Goal: Task Accomplishment & Management: Manage account settings

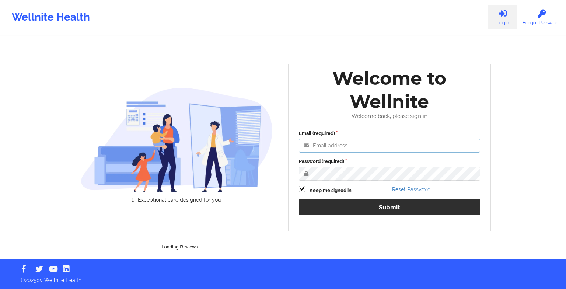
type input "[EMAIL_ADDRESS][DOMAIN_NAME]"
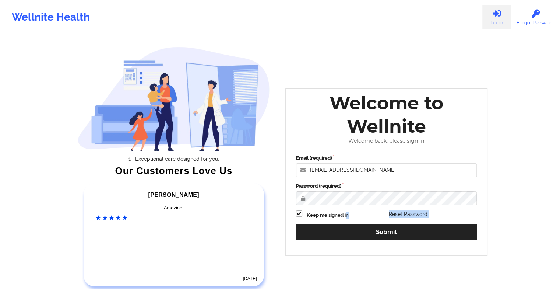
drag, startPoint x: 345, startPoint y: 218, endPoint x: 344, endPoint y: 221, distance: 4.0
click at [344, 221] on div "Email (required) [EMAIL_ADDRESS][DOMAIN_NAME] Password (required) Keep me signe…" at bounding box center [387, 199] width 192 height 101
drag, startPoint x: 344, startPoint y: 221, endPoint x: 328, endPoint y: 214, distance: 17.6
click at [328, 214] on label "Keep me signed in" at bounding box center [328, 214] width 42 height 7
click at [302, 214] on input "Keep me signed in" at bounding box center [299, 213] width 6 height 6
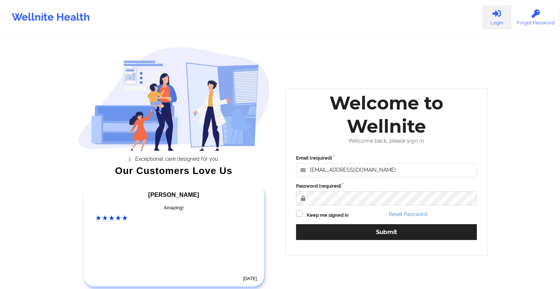
click at [300, 210] on label at bounding box center [299, 210] width 6 height 0
click at [300, 214] on input "Keep me signed in" at bounding box center [299, 213] width 6 height 6
checkbox input "true"
click at [508, 232] on div "Wellnite Health Login Forgot Password Exceptional care designed for you. Our Cu…" at bounding box center [280, 154] width 560 height 308
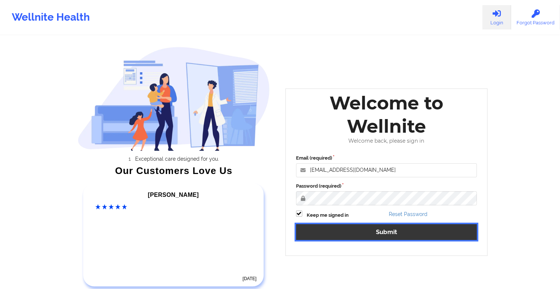
click at [376, 227] on button "Submit" at bounding box center [386, 232] width 181 height 16
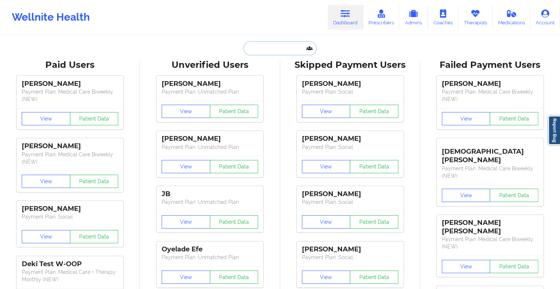
click at [276, 52] on input "text" at bounding box center [279, 48] width 73 height 14
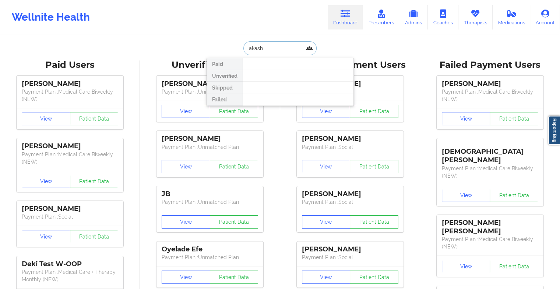
type input "akash m"
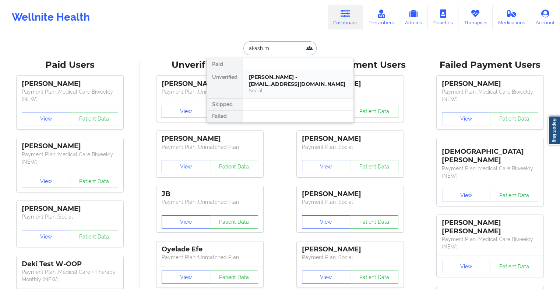
click at [278, 84] on div "[PERSON_NAME] - [EMAIL_ADDRESS][DOMAIN_NAME]" at bounding box center [298, 81] width 99 height 14
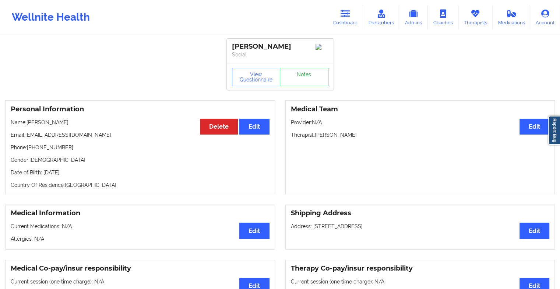
click at [299, 81] on link "Notes" at bounding box center [304, 77] width 49 height 18
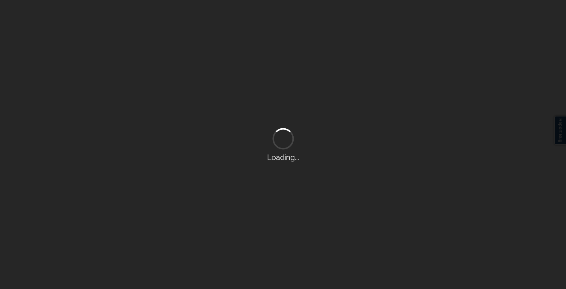
click at [299, 81] on div "Loading..." at bounding box center [283, 144] width 566 height 289
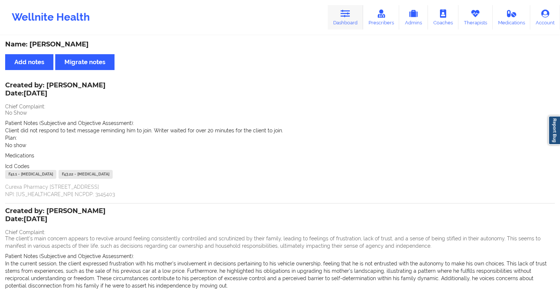
click at [346, 22] on link "Dashboard" at bounding box center [345, 17] width 35 height 24
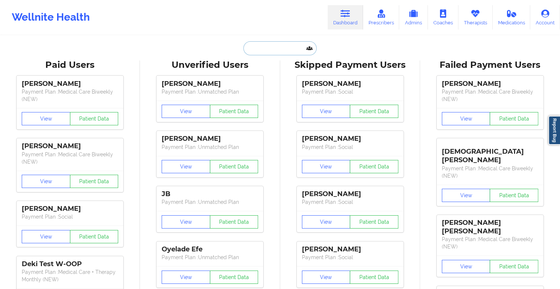
click at [279, 43] on input "text" at bounding box center [279, 48] width 73 height 14
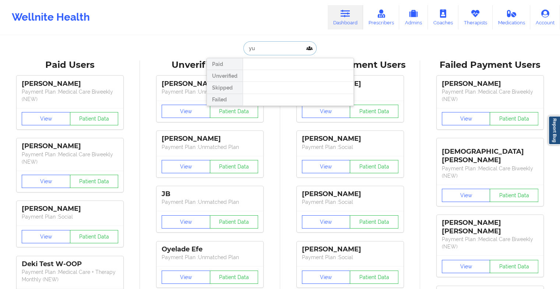
type input "y"
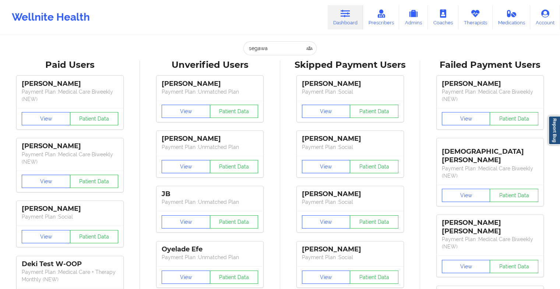
click at [283, 268] on div "[PERSON_NAME] Payment Plan : Social View Patient Data [PERSON_NAME] Payment Pla…" at bounding box center [350, 236] width 135 height 331
click at [268, 50] on input "segawa" at bounding box center [279, 48] width 73 height 14
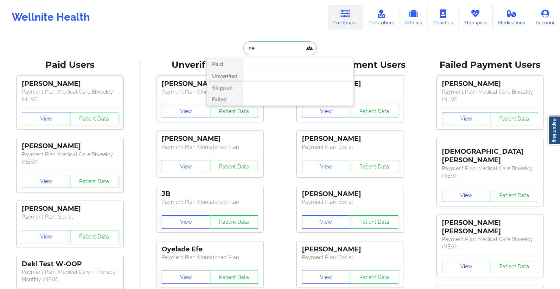
type input "s"
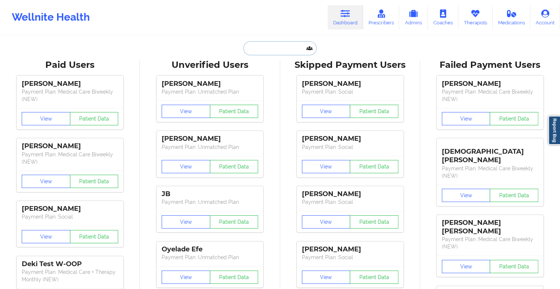
click at [256, 50] on input "text" at bounding box center [279, 48] width 73 height 14
paste input "[EMAIL_ADDRESS][DOMAIN_NAME]"
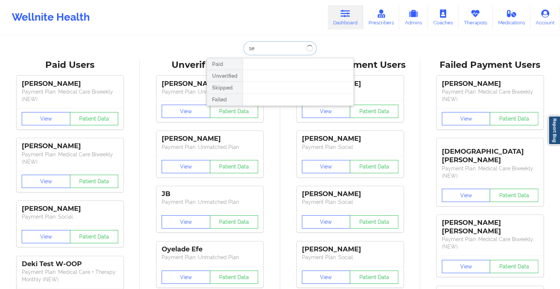
type input "s"
type input "y"
type input "[PERSON_NAME]"
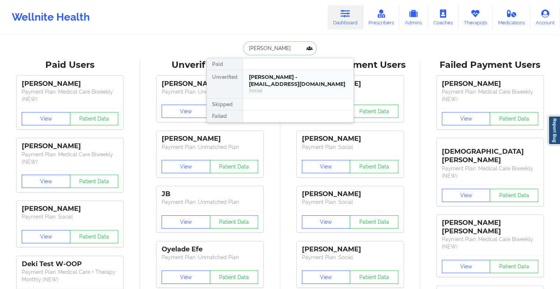
click at [273, 80] on div "[PERSON_NAME] - [EMAIL_ADDRESS][DOMAIN_NAME]" at bounding box center [298, 81] width 99 height 14
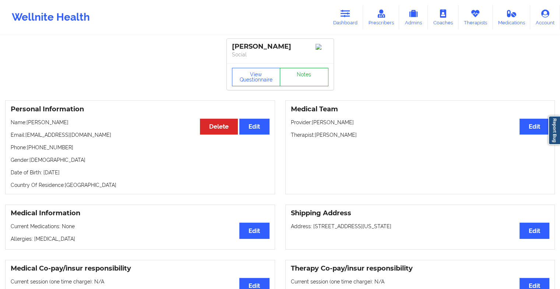
click at [297, 80] on link "Notes" at bounding box center [304, 77] width 49 height 18
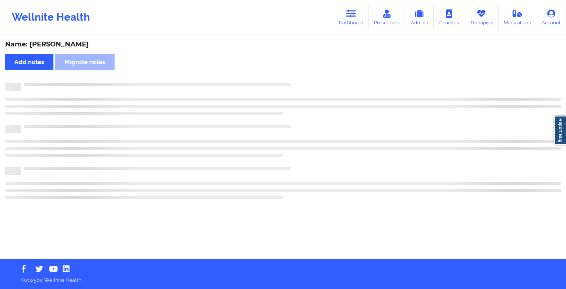
click at [297, 80] on div "Name: [PERSON_NAME] Add notes Migrate notes" at bounding box center [283, 147] width 566 height 222
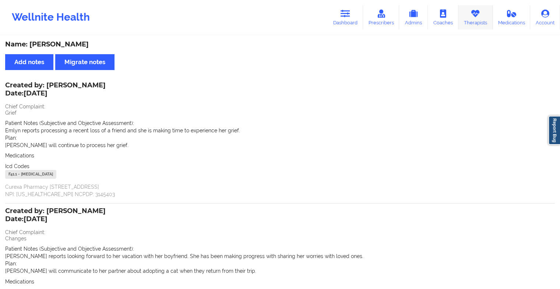
click at [473, 27] on link "Therapists" at bounding box center [476, 17] width 34 height 24
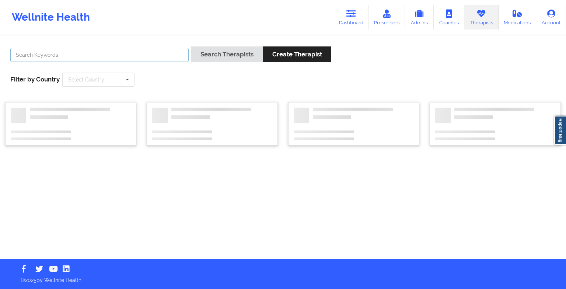
click at [130, 49] on input "text" at bounding box center [99, 55] width 178 height 14
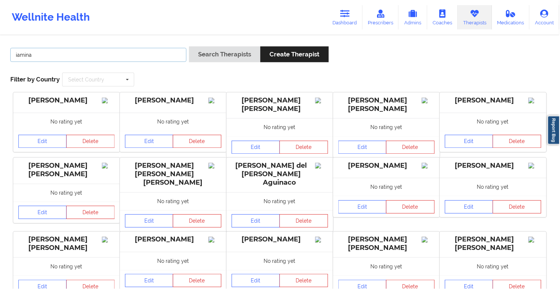
type input "iamina"
click at [189, 46] on button "Search Therapists" at bounding box center [224, 54] width 71 height 16
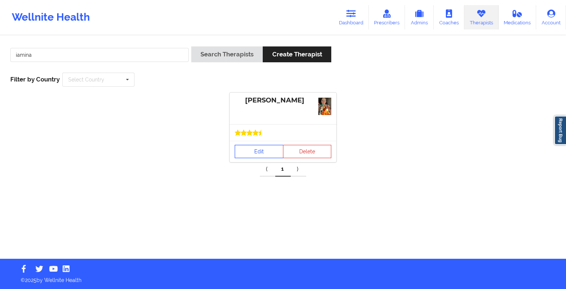
click at [250, 155] on link "Edit" at bounding box center [259, 151] width 49 height 13
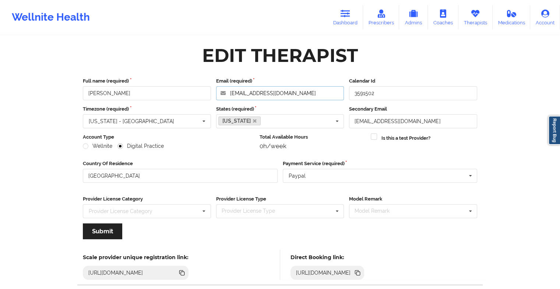
drag, startPoint x: 301, startPoint y: 92, endPoint x: 217, endPoint y: 63, distance: 89.0
click at [217, 63] on div "Edit Therapist Full name (required) [PERSON_NAME] Email (required) [EMAIL_ADDRE…" at bounding box center [280, 168] width 415 height 254
click at [337, 16] on link "Dashboard" at bounding box center [345, 17] width 35 height 24
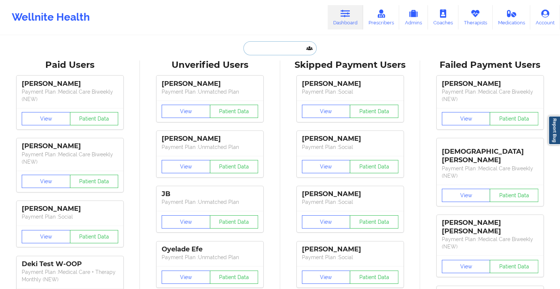
click at [273, 42] on input "text" at bounding box center [279, 48] width 73 height 14
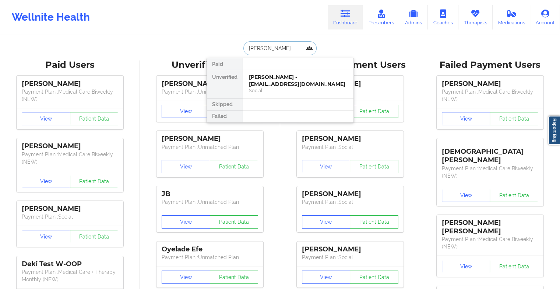
type input "[PERSON_NAME]"
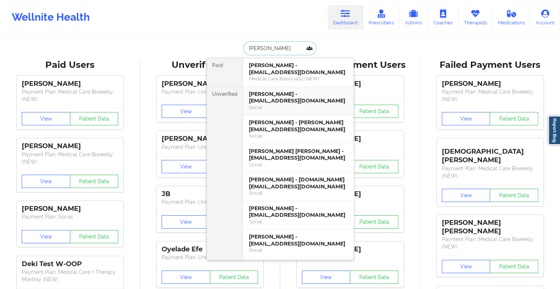
click at [287, 104] on div "Social" at bounding box center [298, 107] width 99 height 6
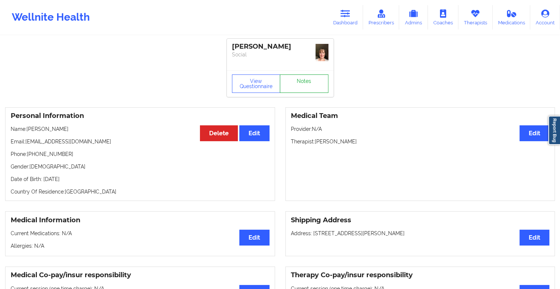
click at [299, 79] on link "Notes" at bounding box center [304, 83] width 49 height 18
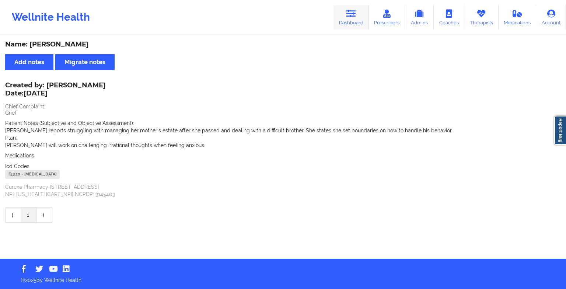
click at [339, 14] on link "Dashboard" at bounding box center [350, 17] width 35 height 24
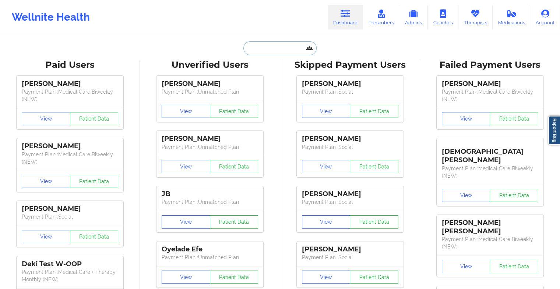
click at [283, 52] on input "text" at bounding box center [279, 48] width 73 height 14
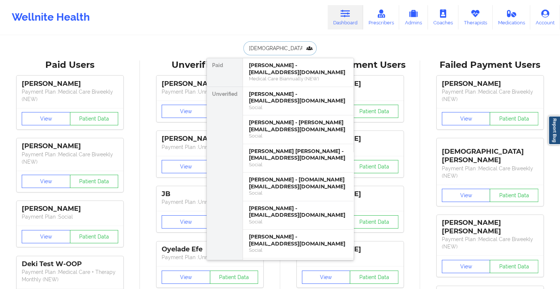
type input "[DEMOGRAPHIC_DATA][PERSON_NAME]"
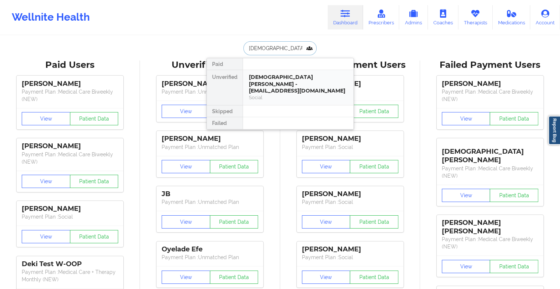
click at [325, 78] on div "[DEMOGRAPHIC_DATA][PERSON_NAME] - [EMAIL_ADDRESS][DOMAIN_NAME]" at bounding box center [298, 84] width 99 height 21
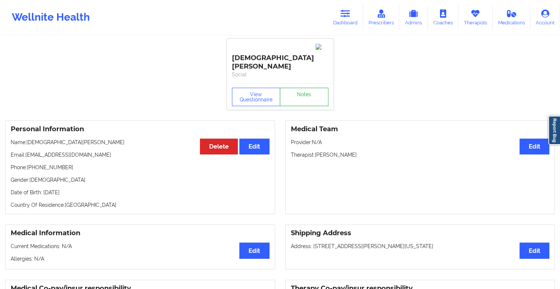
click at [303, 88] on link "Notes" at bounding box center [304, 97] width 49 height 18
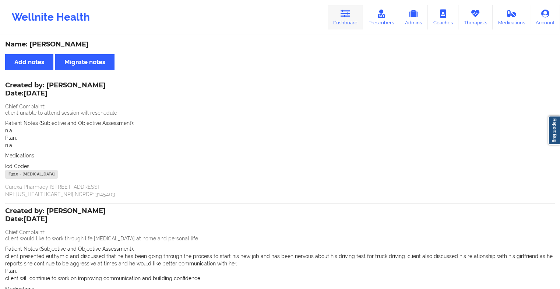
click at [348, 15] on icon at bounding box center [346, 14] width 10 height 8
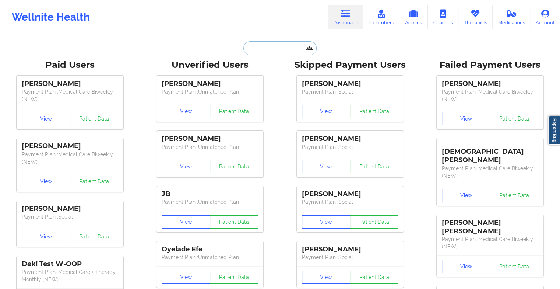
click at [269, 52] on input "text" at bounding box center [279, 48] width 73 height 14
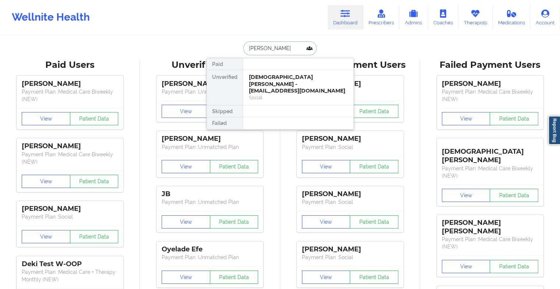
type input "[PERSON_NAME]"
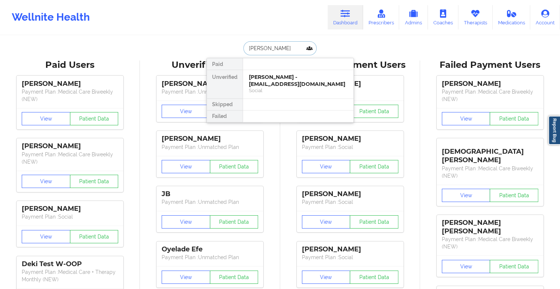
click at [284, 77] on div "[PERSON_NAME] - [EMAIL_ADDRESS][DOMAIN_NAME]" at bounding box center [298, 81] width 99 height 14
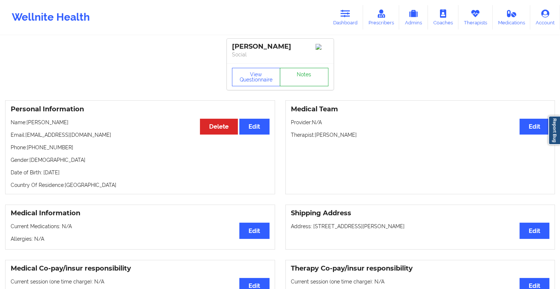
click at [302, 74] on link "Notes" at bounding box center [304, 77] width 49 height 18
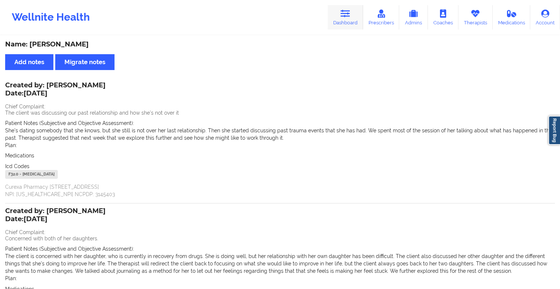
click at [345, 18] on icon at bounding box center [346, 14] width 10 height 8
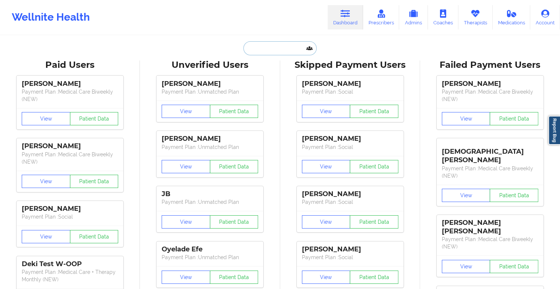
click at [280, 47] on input "text" at bounding box center [279, 48] width 73 height 14
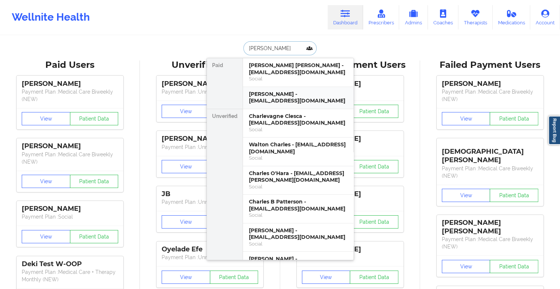
type input "charlev"
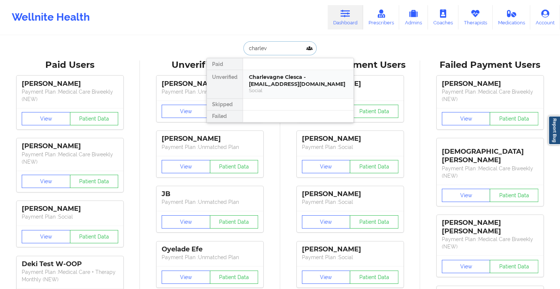
click at [281, 83] on div "Charlevagne Clesca - [EMAIL_ADDRESS][DOMAIN_NAME]" at bounding box center [298, 81] width 99 height 14
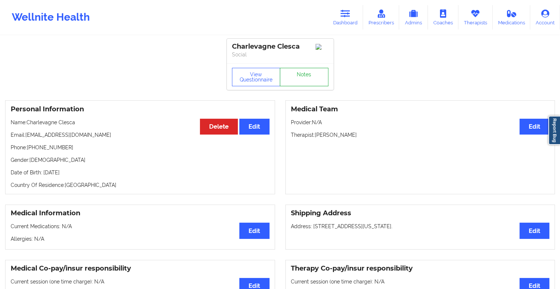
click at [304, 78] on link "Notes" at bounding box center [304, 77] width 49 height 18
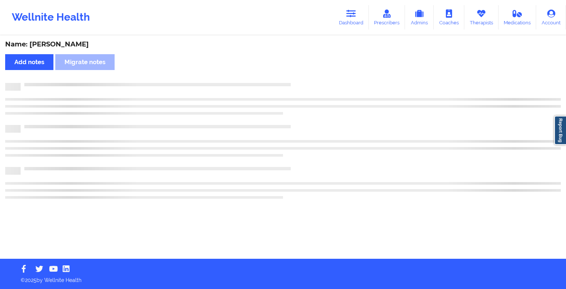
click at [304, 78] on div "Name: [PERSON_NAME] Add notes Migrate notes" at bounding box center [283, 147] width 566 height 222
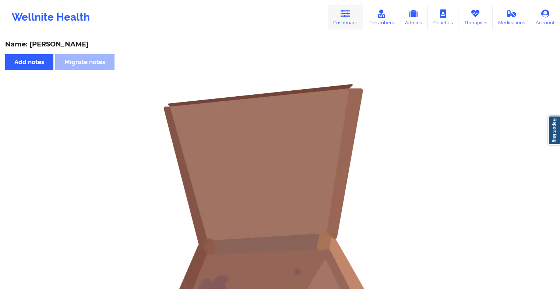
click at [354, 17] on link "Dashboard" at bounding box center [345, 17] width 35 height 24
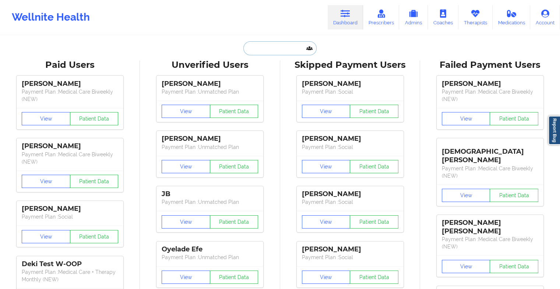
click at [281, 46] on input "text" at bounding box center [279, 48] width 73 height 14
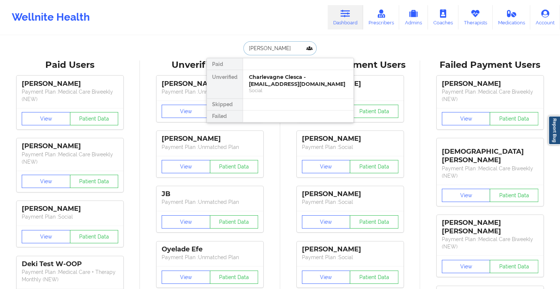
type input "[PERSON_NAME]"
click at [278, 85] on div "[PERSON_NAME] - [EMAIL_ADDRESS][DOMAIN_NAME]" at bounding box center [298, 81] width 99 height 14
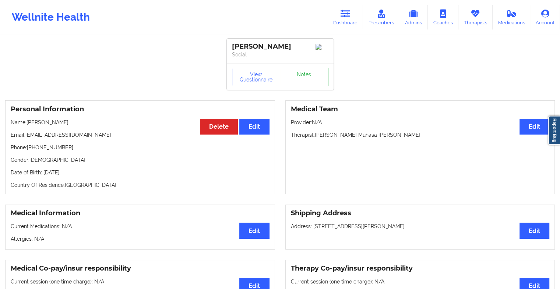
click at [310, 74] on link "Notes" at bounding box center [304, 77] width 49 height 18
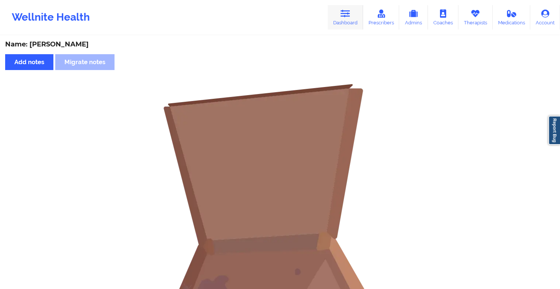
click at [330, 15] on link "Dashboard" at bounding box center [345, 17] width 35 height 24
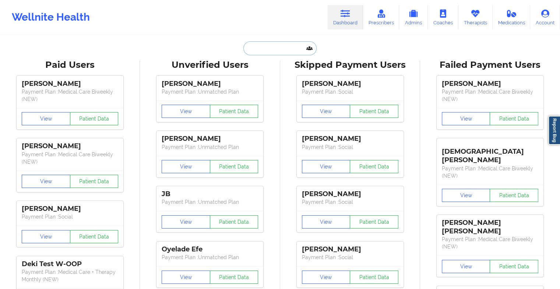
click at [271, 45] on input "text" at bounding box center [279, 48] width 73 height 14
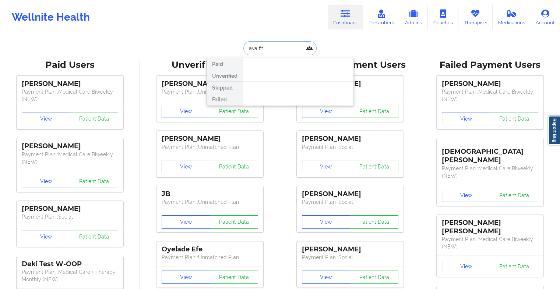
type input "[PERSON_NAME]"
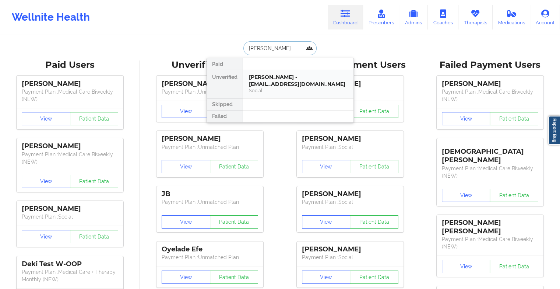
click at [273, 87] on div "Social" at bounding box center [298, 90] width 99 height 6
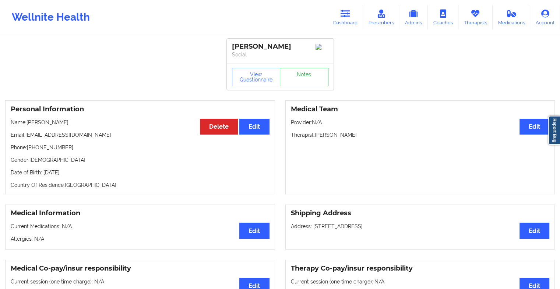
click at [302, 82] on link "Notes" at bounding box center [304, 77] width 49 height 18
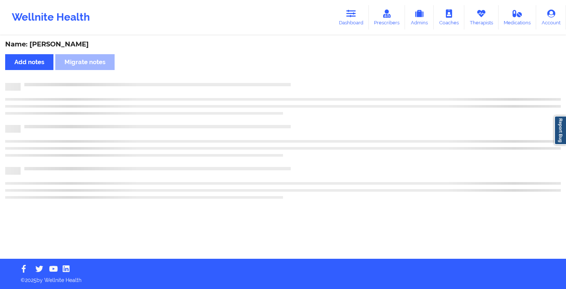
click at [302, 82] on div "Name: [PERSON_NAME] Add notes Migrate notes" at bounding box center [283, 147] width 566 height 222
drag, startPoint x: 302, startPoint y: 82, endPoint x: 328, endPoint y: 102, distance: 33.4
click at [328, 102] on div "Name: [PERSON_NAME] Add notes Migrate notes" at bounding box center [283, 147] width 566 height 222
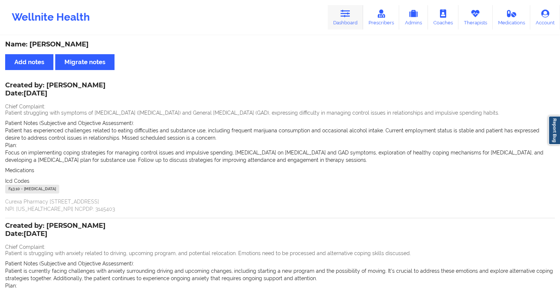
click at [341, 21] on link "Dashboard" at bounding box center [345, 17] width 35 height 24
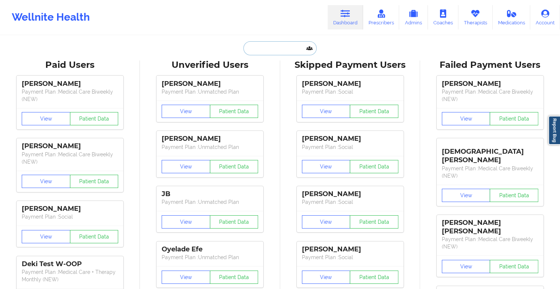
click at [259, 47] on input "text" at bounding box center [279, 48] width 73 height 14
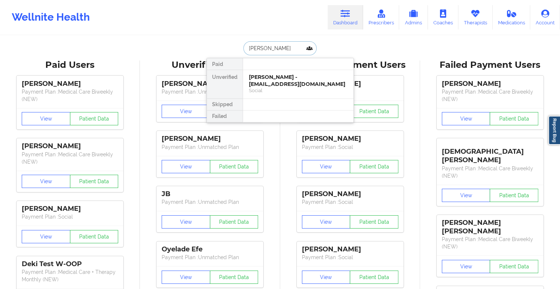
type input "[PERSON_NAME]"
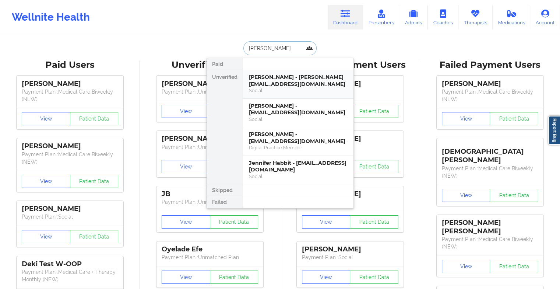
click at [303, 80] on div "[PERSON_NAME] - [PERSON_NAME][EMAIL_ADDRESS][DOMAIN_NAME]" at bounding box center [298, 81] width 99 height 14
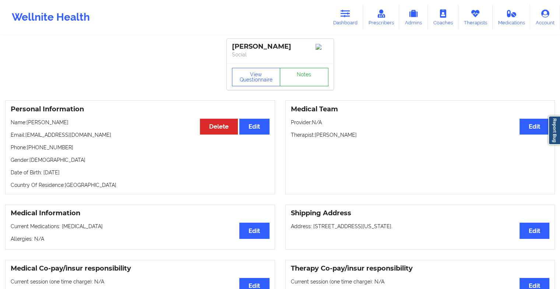
click at [304, 76] on link "Notes" at bounding box center [304, 77] width 49 height 18
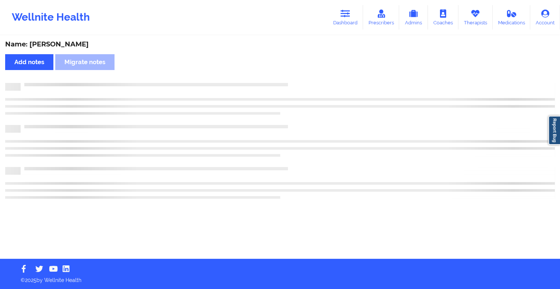
click at [304, 76] on div "Name: [PERSON_NAME] Add notes Migrate notes" at bounding box center [280, 147] width 560 height 222
click at [304, 76] on div "Name: [PERSON_NAME] Add notes Migrate notes" at bounding box center [283, 147] width 566 height 222
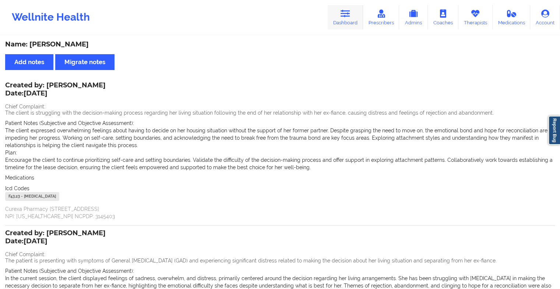
click at [341, 18] on link "Dashboard" at bounding box center [345, 17] width 35 height 24
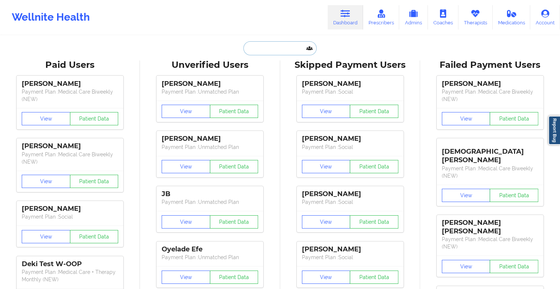
click at [267, 43] on input "text" at bounding box center [279, 48] width 73 height 14
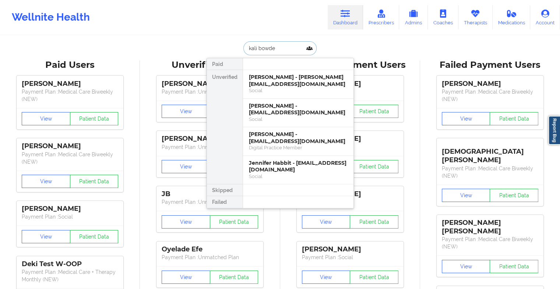
type input "[PERSON_NAME]"
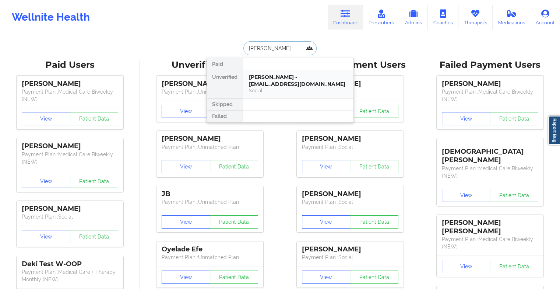
click at [274, 88] on div "Social" at bounding box center [298, 90] width 99 height 6
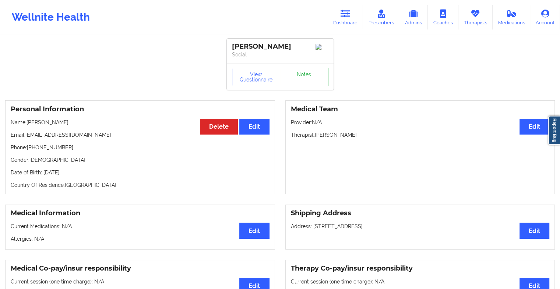
click at [306, 81] on link "Notes" at bounding box center [304, 77] width 49 height 18
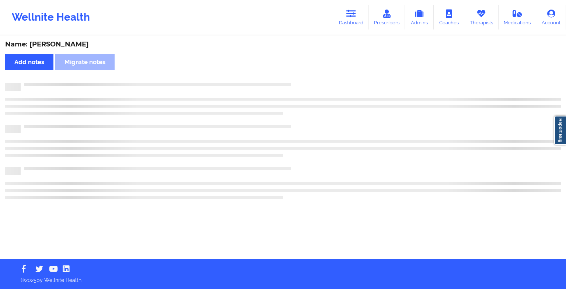
click at [306, 81] on div "Name: [PERSON_NAME] Add notes Migrate notes" at bounding box center [283, 147] width 566 height 222
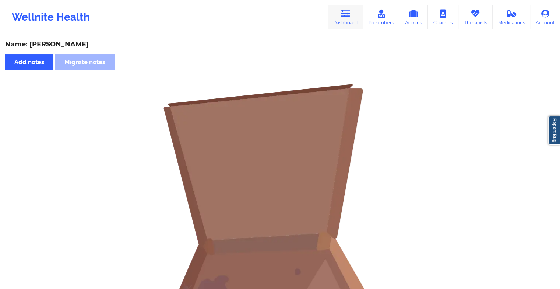
click at [343, 21] on link "Dashboard" at bounding box center [345, 17] width 35 height 24
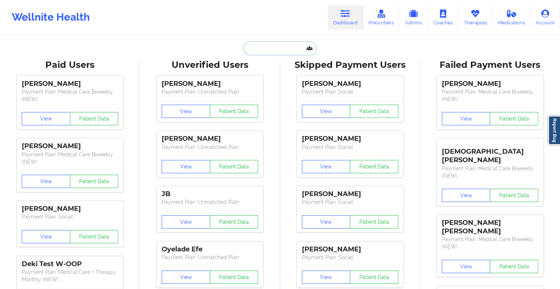
click at [276, 51] on input "text" at bounding box center [279, 48] width 73 height 14
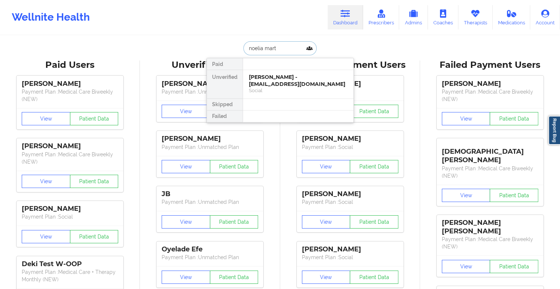
type input "[PERSON_NAME]"
click at [286, 84] on div "[PERSON_NAME] - [EMAIL_ADDRESS][DOMAIN_NAME]" at bounding box center [298, 81] width 99 height 14
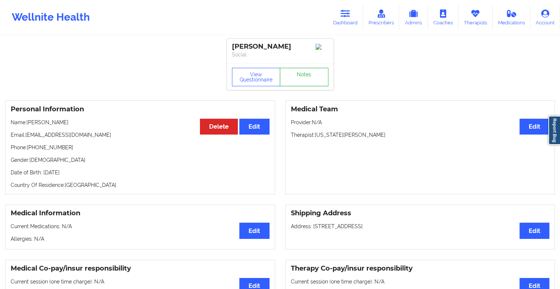
click at [306, 85] on link "Notes" at bounding box center [304, 77] width 49 height 18
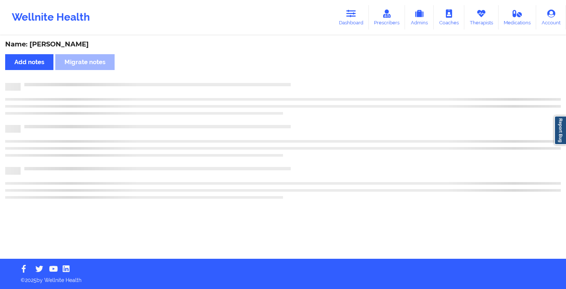
click at [306, 83] on div at bounding box center [291, 83] width 540 height 0
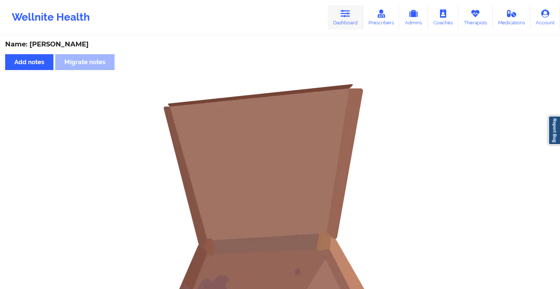
click at [347, 20] on link "Dashboard" at bounding box center [345, 17] width 35 height 24
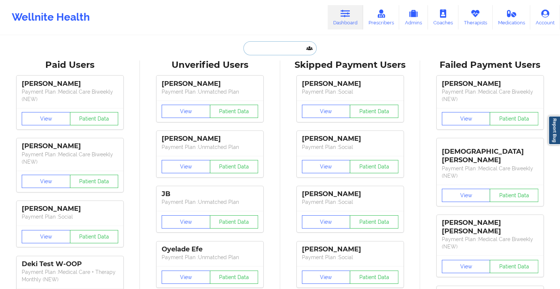
click at [259, 48] on input "text" at bounding box center [279, 48] width 73 height 14
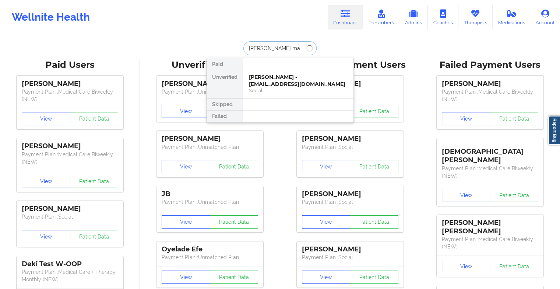
type input "[PERSON_NAME]"
click at [292, 78] on div "[PERSON_NAME] - [EMAIL_ADDRESS][DOMAIN_NAME]" at bounding box center [298, 81] width 99 height 14
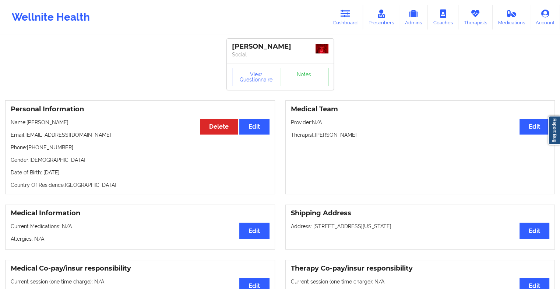
click at [304, 87] on div "View Questionnaire Notes" at bounding box center [280, 76] width 107 height 27
click at [312, 79] on link "Notes" at bounding box center [304, 77] width 49 height 18
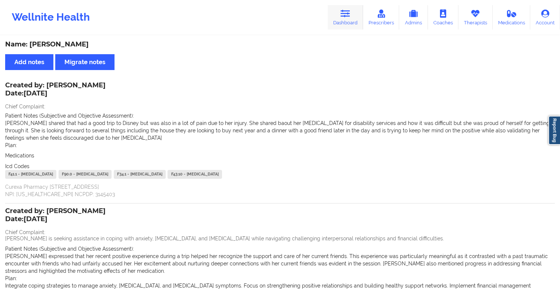
click at [346, 16] on icon at bounding box center [346, 14] width 10 height 8
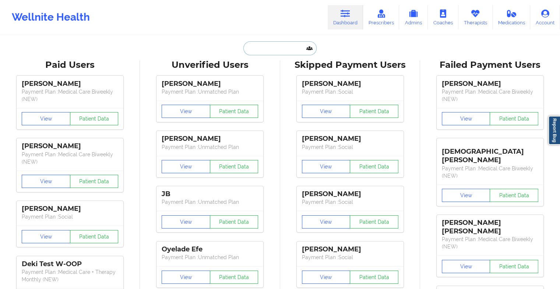
click at [278, 52] on input "text" at bounding box center [279, 48] width 73 height 14
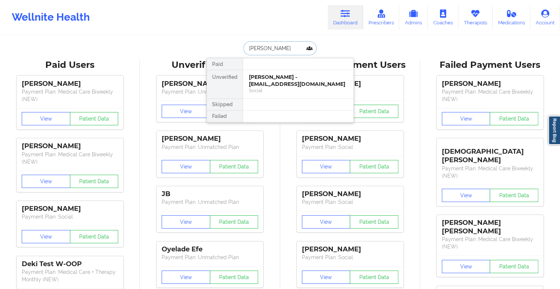
type input "brayan gut"
click at [319, 72] on div "[PERSON_NAME] - [EMAIL_ADDRESS][DOMAIN_NAME] Social" at bounding box center [298, 84] width 111 height 28
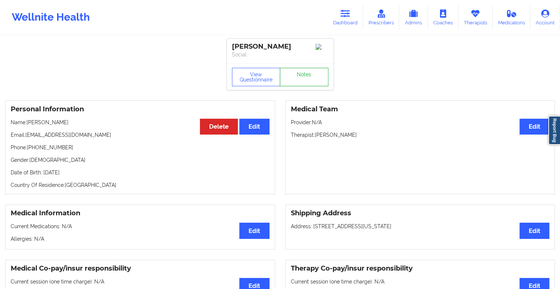
click at [310, 76] on link "Notes" at bounding box center [304, 77] width 49 height 18
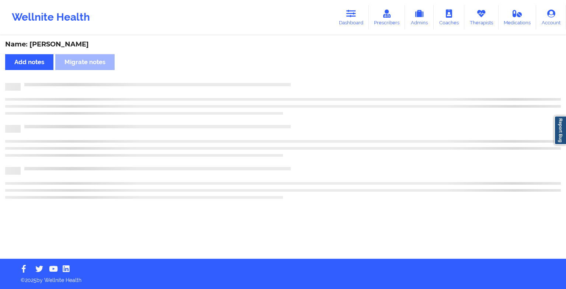
click at [310, 76] on div "Name: [PERSON_NAME] Add notes Migrate notes" at bounding box center [283, 147] width 566 height 222
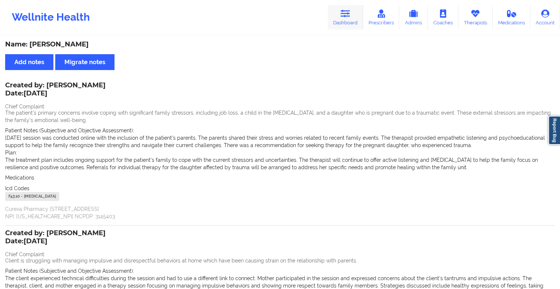
click at [343, 18] on link "Dashboard" at bounding box center [345, 17] width 35 height 24
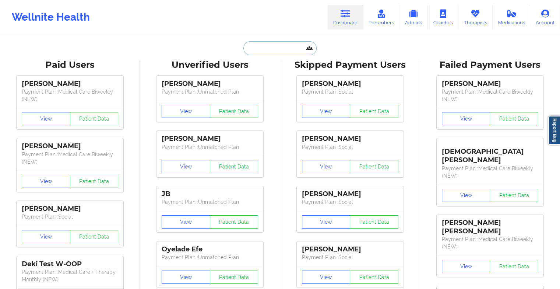
click at [266, 44] on input "text" at bounding box center [279, 48] width 73 height 14
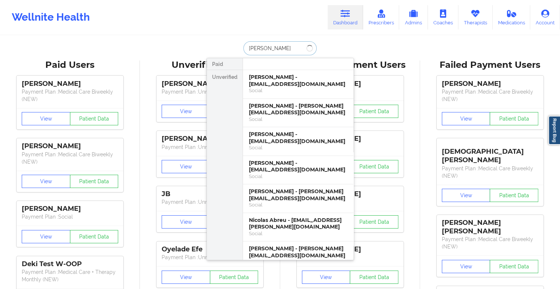
type input "[PERSON_NAME]"
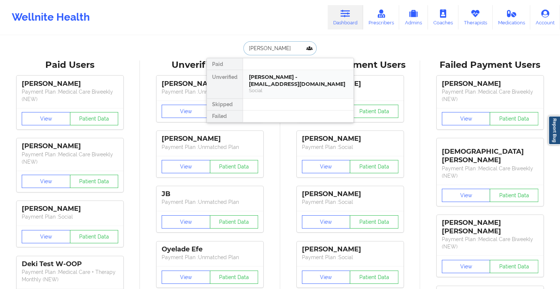
click at [308, 87] on div "Social" at bounding box center [298, 90] width 99 height 6
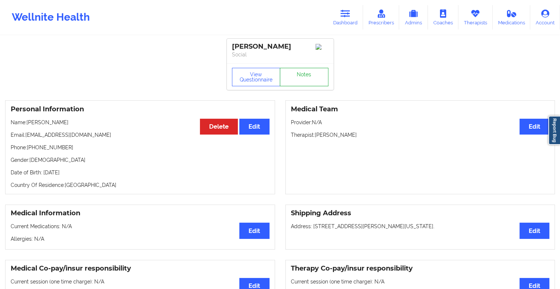
click at [305, 80] on link "Notes" at bounding box center [304, 77] width 49 height 18
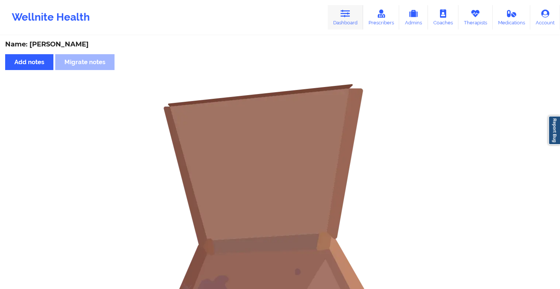
click at [345, 12] on icon at bounding box center [346, 14] width 10 height 8
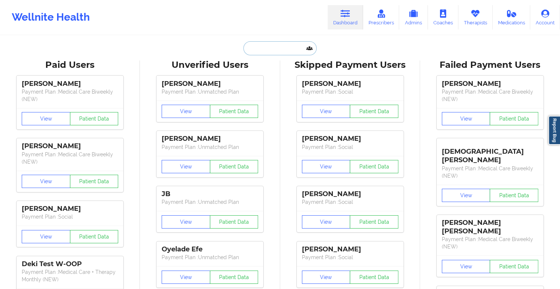
click at [274, 48] on input "text" at bounding box center [279, 48] width 73 height 14
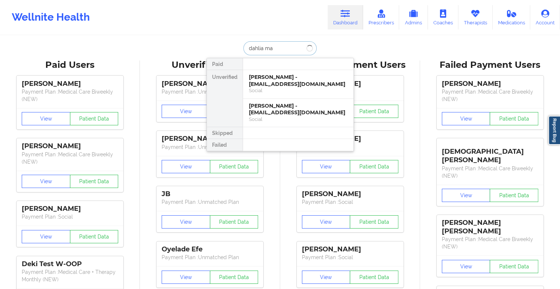
type input "dahlia may"
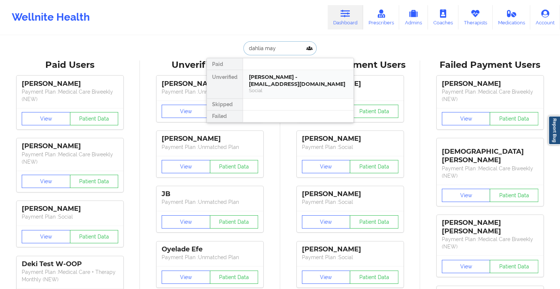
click at [275, 88] on div "Social" at bounding box center [298, 90] width 99 height 6
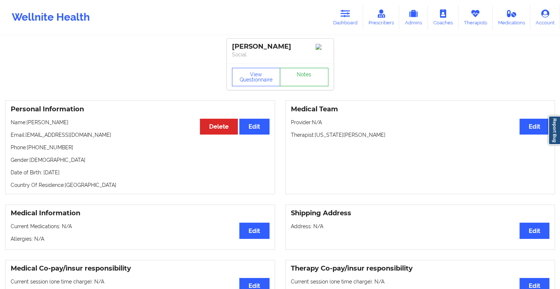
click at [317, 78] on link "Notes" at bounding box center [304, 77] width 49 height 18
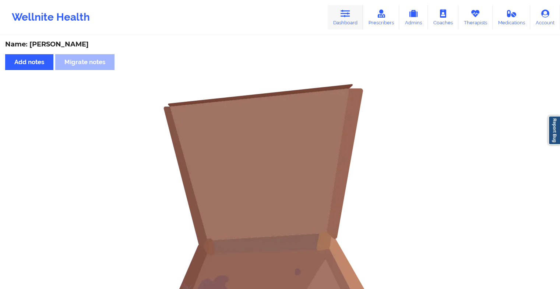
click at [336, 10] on link "Dashboard" at bounding box center [345, 17] width 35 height 24
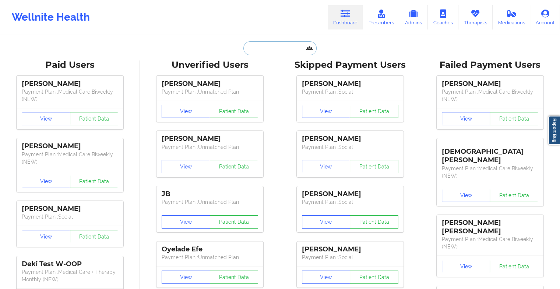
click at [268, 46] on input "text" at bounding box center [279, 48] width 73 height 14
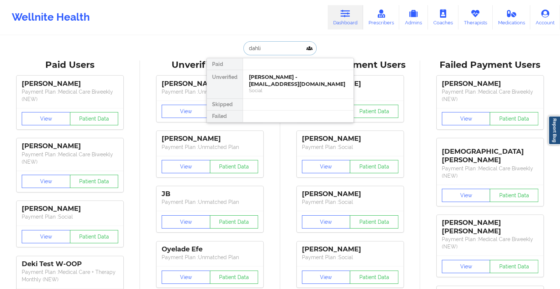
type input "dahlia"
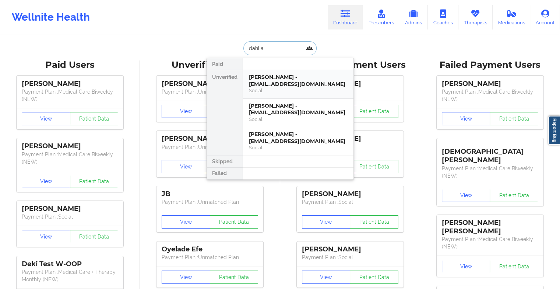
click at [296, 82] on div "[PERSON_NAME] - [EMAIL_ADDRESS][DOMAIN_NAME]" at bounding box center [298, 81] width 99 height 14
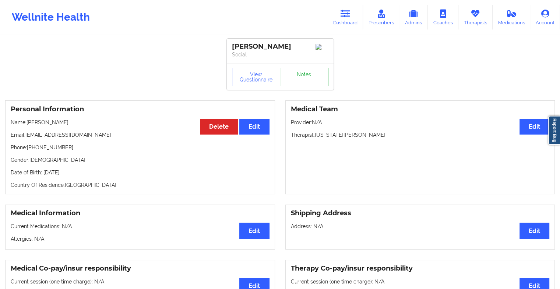
click at [309, 74] on link "Notes" at bounding box center [304, 77] width 49 height 18
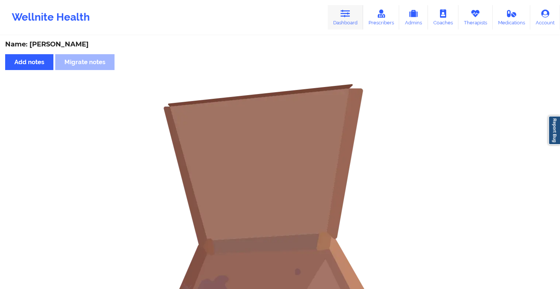
click at [343, 13] on icon at bounding box center [346, 14] width 10 height 8
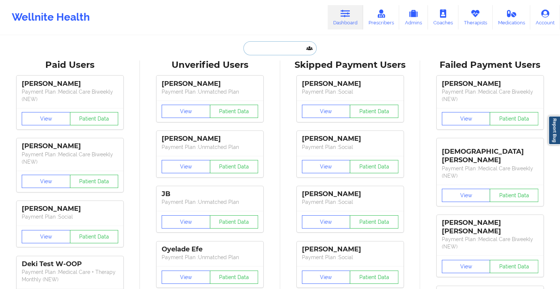
click at [257, 51] on input "text" at bounding box center [279, 48] width 73 height 14
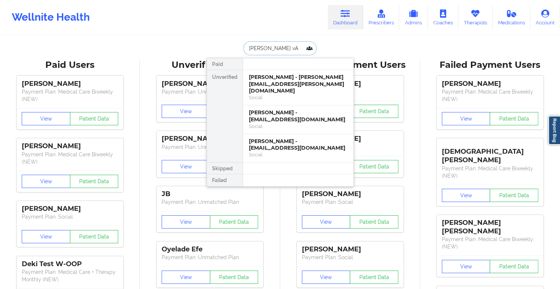
type input "[PERSON_NAME] vA"
click at [284, 138] on div "[PERSON_NAME] - [EMAIL_ADDRESS][DOMAIN_NAME]" at bounding box center [298, 145] width 99 height 14
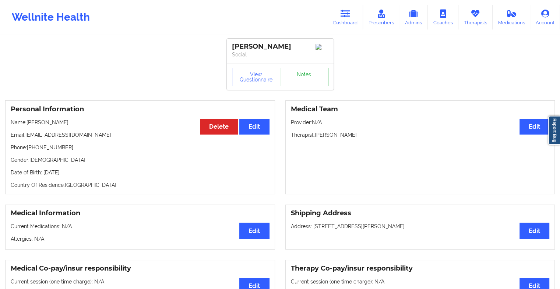
click at [305, 79] on link "Notes" at bounding box center [304, 77] width 49 height 18
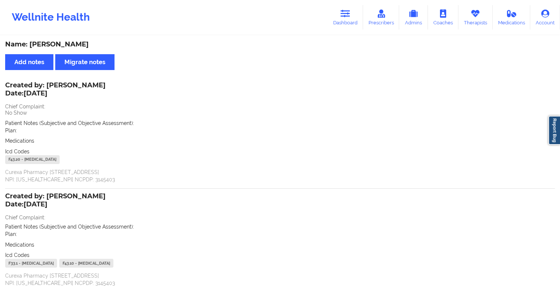
click at [346, 3] on div "Wellnite Health Dashboard Prescribers Admins Coaches Therapists Medications Acc…" at bounding box center [280, 17] width 560 height 29
click at [346, 19] on link "Dashboard" at bounding box center [345, 17] width 35 height 24
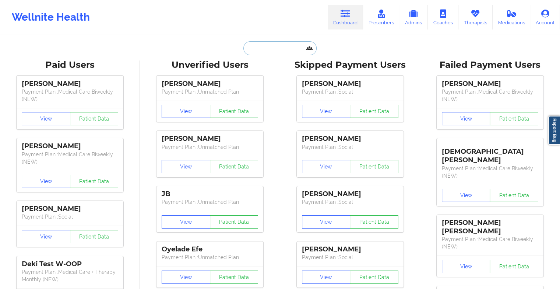
click at [251, 52] on input "text" at bounding box center [279, 48] width 73 height 14
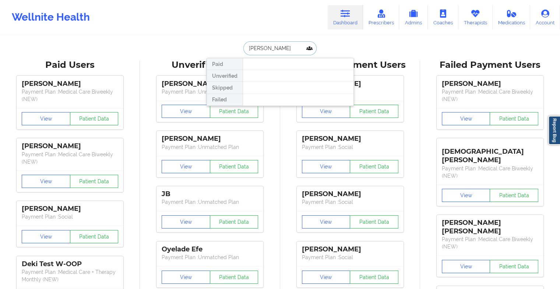
type input "[PERSON_NAME]"
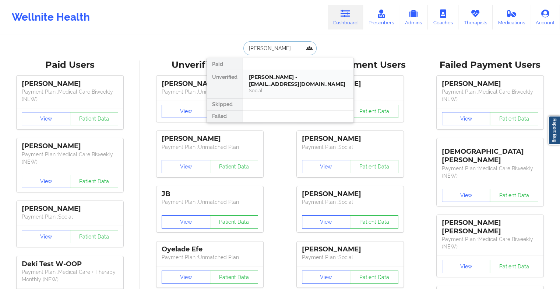
click at [277, 75] on div "[PERSON_NAME] - [EMAIL_ADDRESS][DOMAIN_NAME]" at bounding box center [298, 81] width 99 height 14
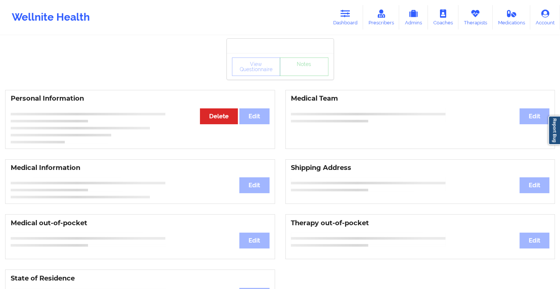
click at [299, 70] on div "View Questionnaire Notes" at bounding box center [280, 66] width 97 height 18
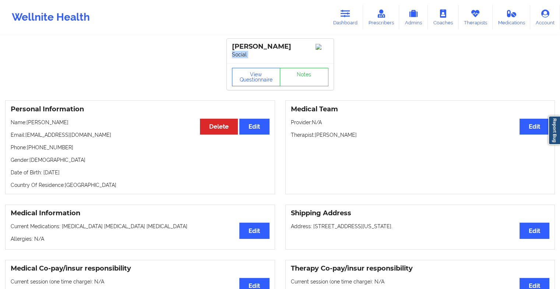
click at [299, 63] on div "[PERSON_NAME] Social" at bounding box center [280, 51] width 107 height 25
drag, startPoint x: 299, startPoint y: 70, endPoint x: 301, endPoint y: 92, distance: 22.6
click at [301, 90] on div "[PERSON_NAME] Beaufort Social View Questionnaire Notes" at bounding box center [280, 64] width 107 height 51
click at [301, 86] on link "Notes" at bounding box center [304, 77] width 49 height 18
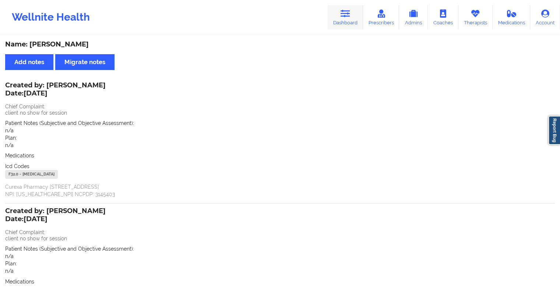
click at [348, 23] on link "Dashboard" at bounding box center [345, 17] width 35 height 24
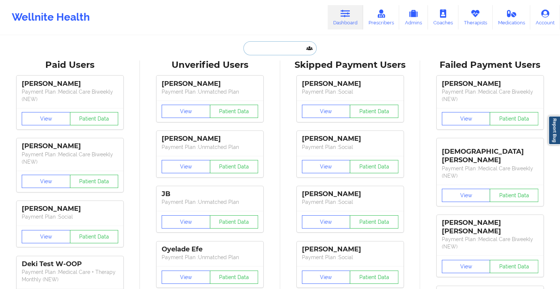
click at [280, 49] on input "text" at bounding box center [279, 48] width 73 height 14
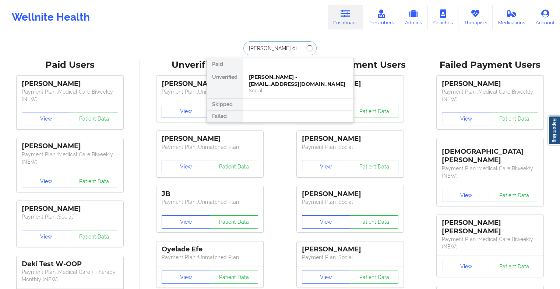
type input "[PERSON_NAME]"
click at [290, 88] on div "Social" at bounding box center [298, 90] width 99 height 6
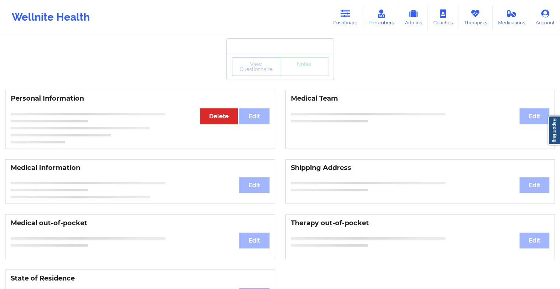
click at [299, 75] on div "View Questionnaire Notes" at bounding box center [280, 66] width 97 height 18
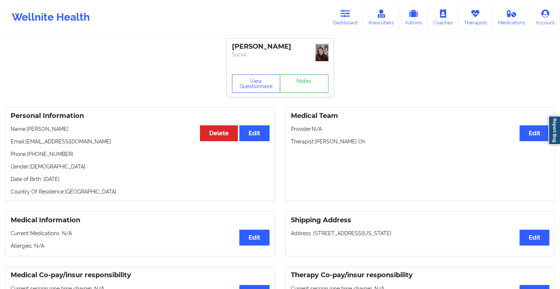
click at [299, 75] on link "Notes" at bounding box center [304, 83] width 49 height 18
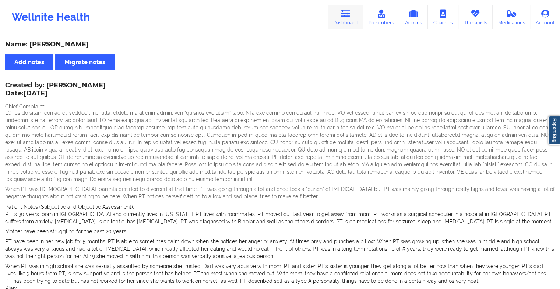
click at [337, 16] on link "Dashboard" at bounding box center [345, 17] width 35 height 24
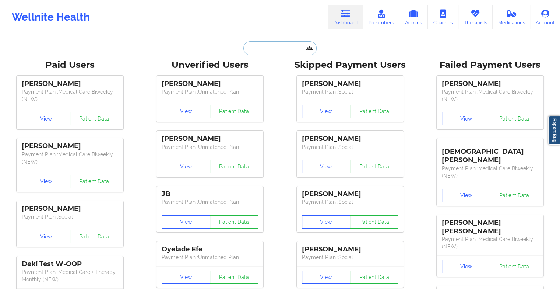
click at [263, 44] on input "text" at bounding box center [279, 48] width 73 height 14
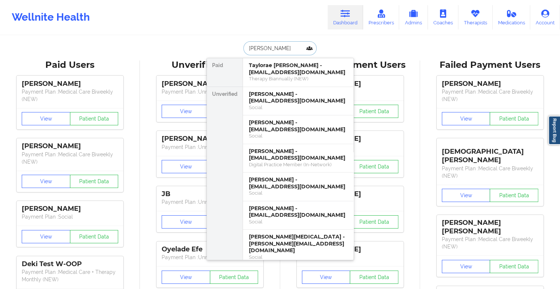
type input "loram"
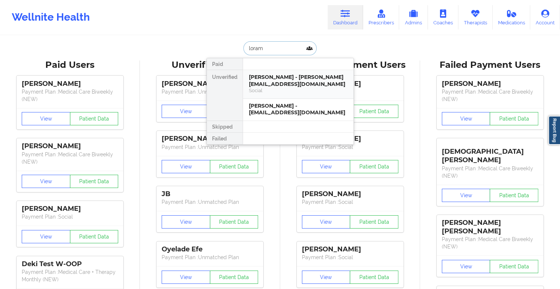
click at [279, 78] on div "[PERSON_NAME] - [PERSON_NAME][EMAIL_ADDRESS][DOMAIN_NAME]" at bounding box center [298, 81] width 99 height 14
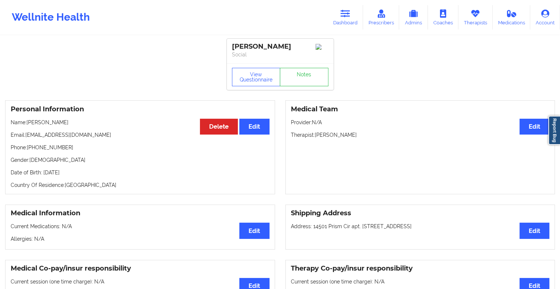
click at [298, 66] on div "View Questionnaire Notes" at bounding box center [280, 76] width 107 height 27
click at [299, 83] on link "Notes" at bounding box center [304, 77] width 49 height 18
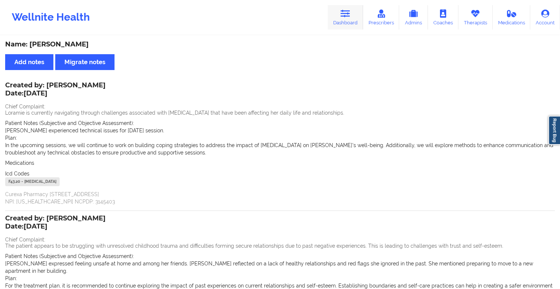
click at [345, 11] on icon at bounding box center [346, 14] width 10 height 8
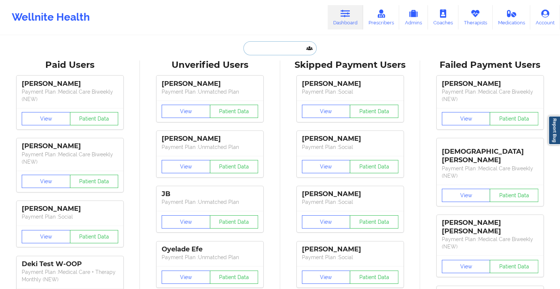
click at [269, 49] on input "text" at bounding box center [279, 48] width 73 height 14
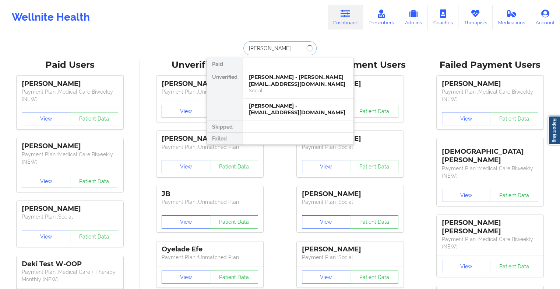
type input "[PERSON_NAME]"
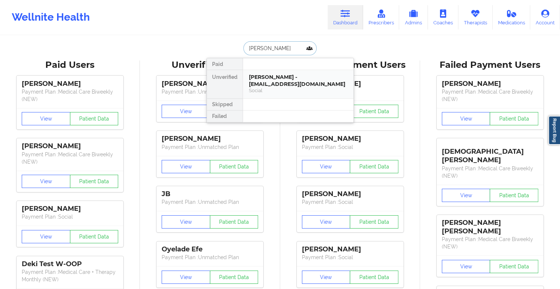
click at [311, 88] on div "Social" at bounding box center [298, 90] width 99 height 6
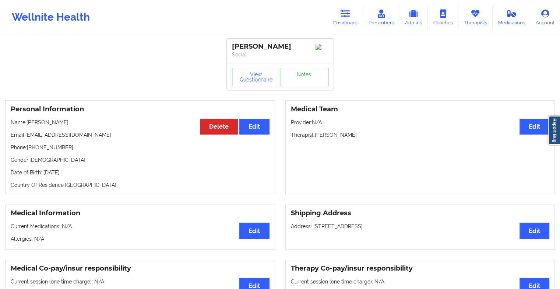
click at [311, 74] on link "Notes" at bounding box center [304, 77] width 49 height 18
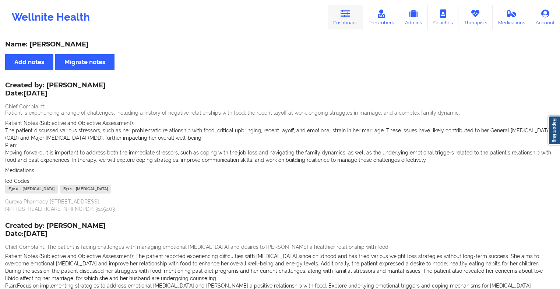
click at [350, 12] on icon at bounding box center [346, 14] width 10 height 8
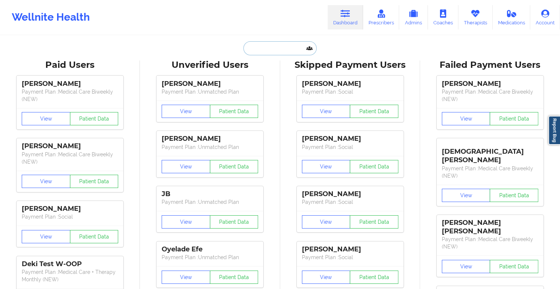
click at [272, 43] on input "text" at bounding box center [279, 48] width 73 height 14
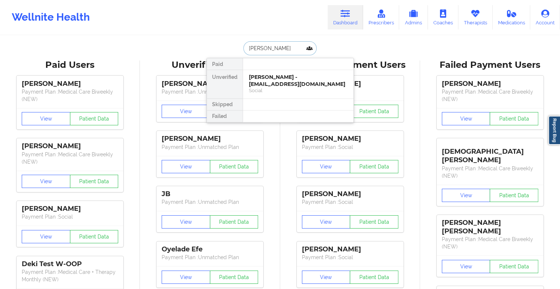
type input "[PERSON_NAME]"
click at [292, 85] on div "[PERSON_NAME] - [EMAIL_ADDRESS][DOMAIN_NAME]" at bounding box center [298, 81] width 99 height 14
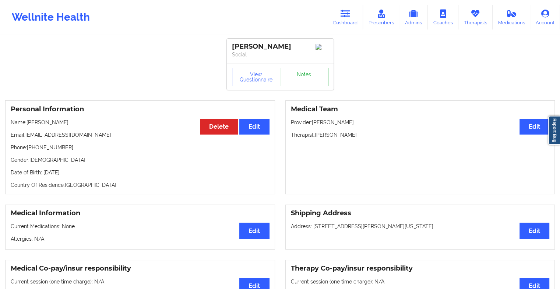
click at [302, 73] on link "Notes" at bounding box center [304, 77] width 49 height 18
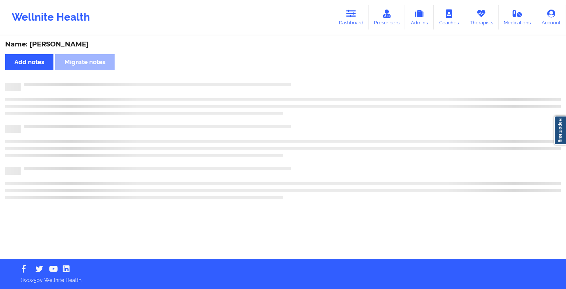
click at [302, 73] on div "Name: [PERSON_NAME] Add notes Migrate notes" at bounding box center [283, 147] width 566 height 222
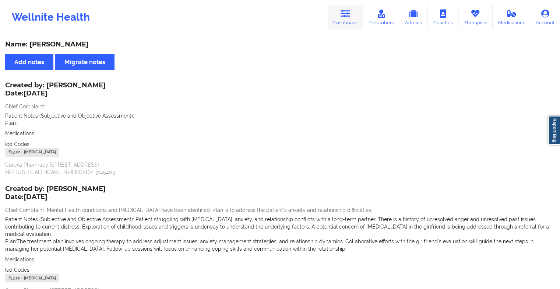
click at [354, 22] on link "Dashboard" at bounding box center [345, 17] width 35 height 24
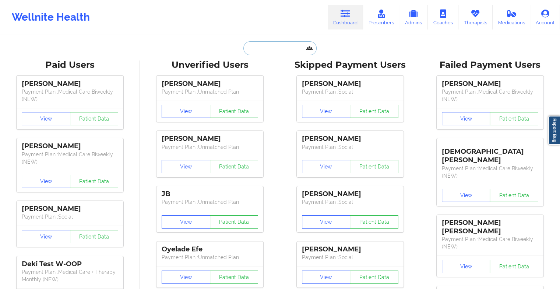
click at [282, 44] on input "text" at bounding box center [279, 48] width 73 height 14
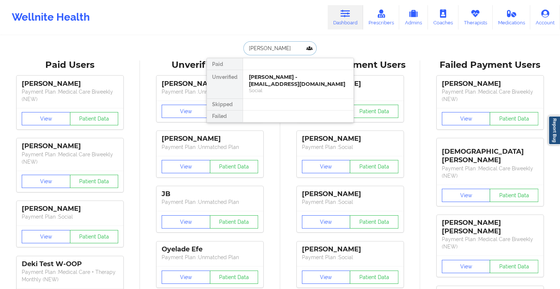
type input "[PERSON_NAME]"
click at [276, 77] on div "[PERSON_NAME] - [EMAIL_ADDRESS][DOMAIN_NAME]" at bounding box center [298, 81] width 99 height 14
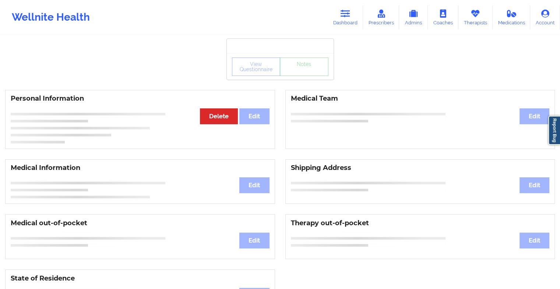
click at [301, 68] on div "View Questionnaire Notes" at bounding box center [280, 66] width 97 height 18
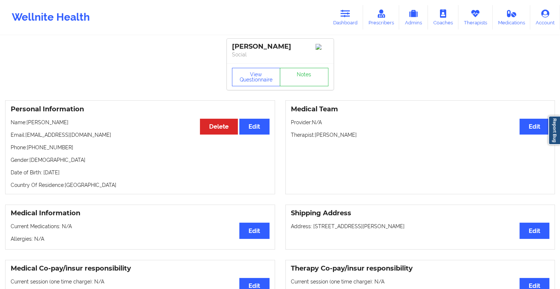
click at [301, 68] on div "View Questionnaire Notes" at bounding box center [280, 76] width 107 height 27
click at [297, 82] on link "Notes" at bounding box center [304, 77] width 49 height 18
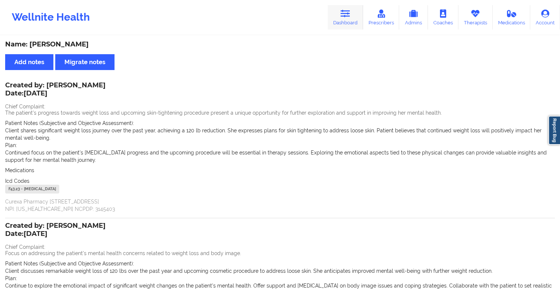
click at [341, 16] on link "Dashboard" at bounding box center [345, 17] width 35 height 24
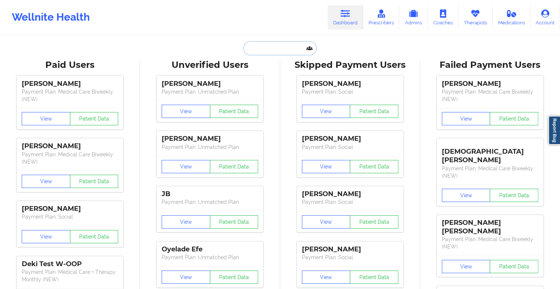
click at [273, 48] on input "text" at bounding box center [279, 48] width 73 height 14
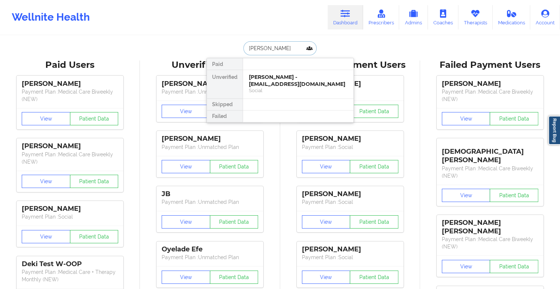
type input "[PERSON_NAME]"
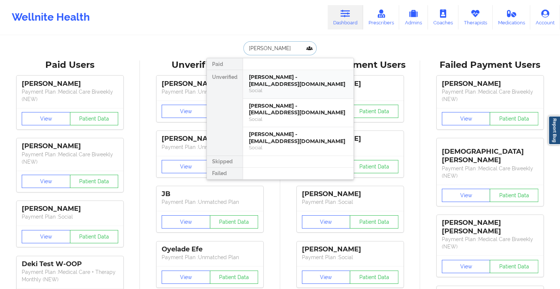
click at [288, 78] on div "[PERSON_NAME] - [EMAIL_ADDRESS][DOMAIN_NAME]" at bounding box center [298, 81] width 99 height 14
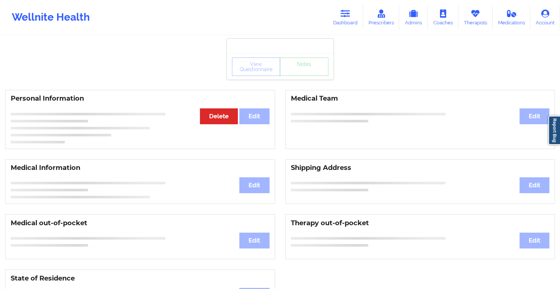
click at [305, 74] on div "View Questionnaire Notes" at bounding box center [280, 66] width 97 height 18
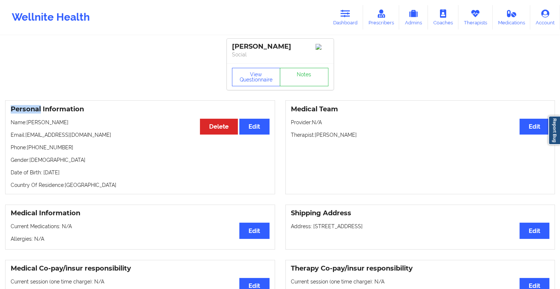
click at [305, 74] on div "View Questionnaire Notes" at bounding box center [280, 77] width 97 height 18
click at [305, 74] on link "Notes" at bounding box center [304, 77] width 49 height 18
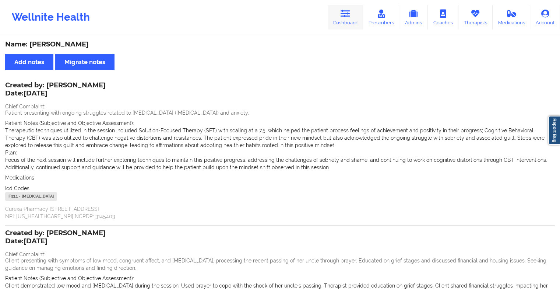
click at [344, 18] on link "Dashboard" at bounding box center [345, 17] width 35 height 24
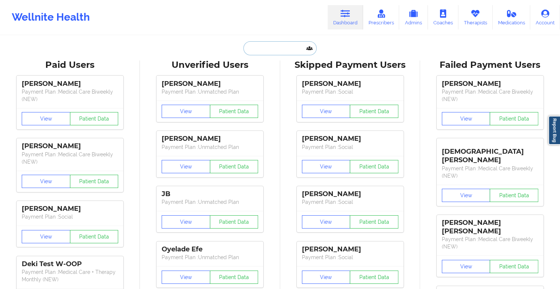
click at [264, 51] on input "text" at bounding box center [279, 48] width 73 height 14
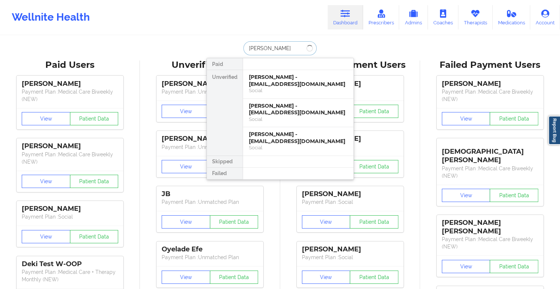
type input "[PERSON_NAME] s ma"
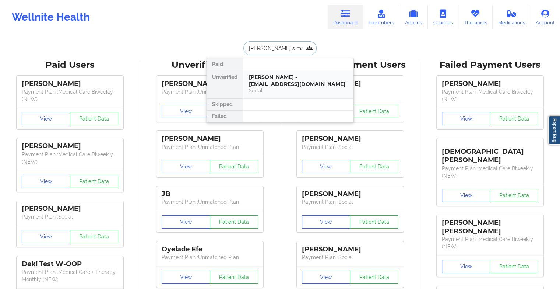
click at [288, 80] on div "[PERSON_NAME] - [EMAIL_ADDRESS][DOMAIN_NAME]" at bounding box center [298, 81] width 99 height 14
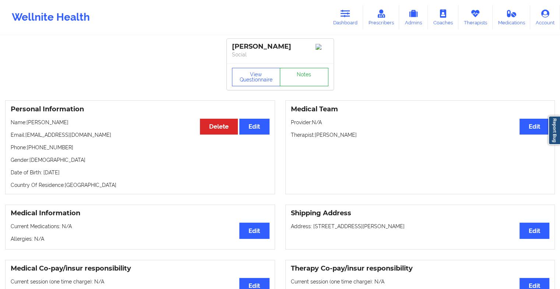
click at [299, 74] on link "Notes" at bounding box center [304, 77] width 49 height 18
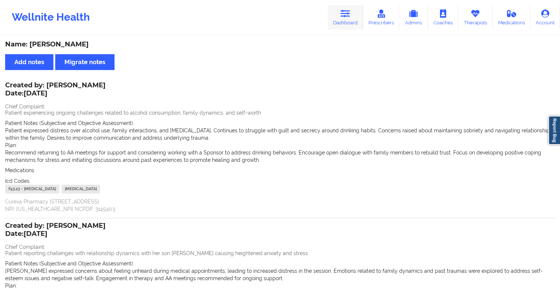
click at [332, 19] on link "Dashboard" at bounding box center [345, 17] width 35 height 24
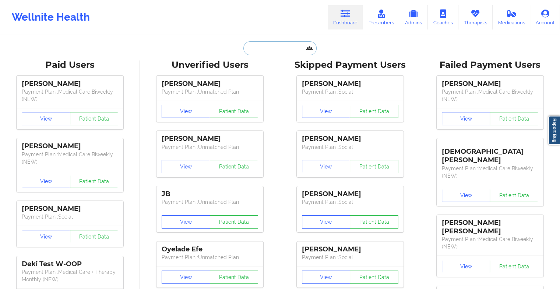
click at [286, 49] on input "text" at bounding box center [279, 48] width 73 height 14
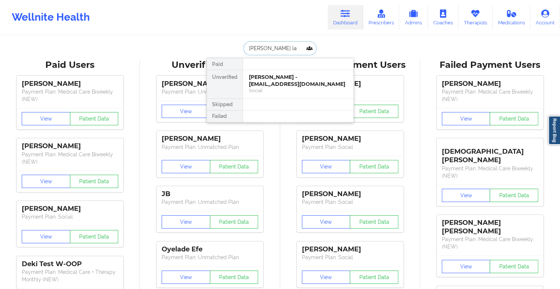
type input "[PERSON_NAME]"
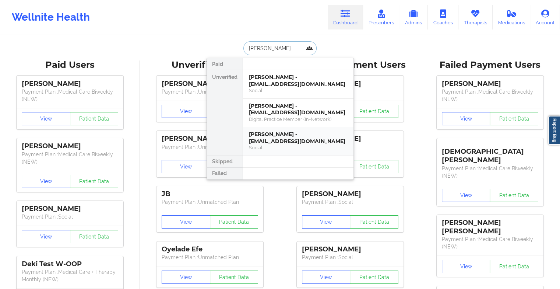
click at [291, 140] on div "[PERSON_NAME] - [EMAIL_ADDRESS][DOMAIN_NAME]" at bounding box center [298, 138] width 99 height 14
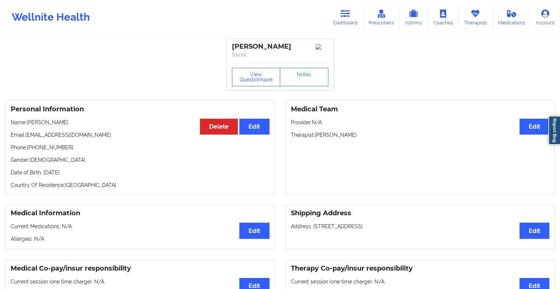
click at [310, 80] on link "Notes" at bounding box center [304, 77] width 49 height 18
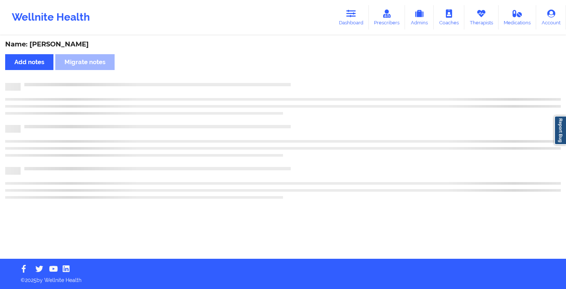
click at [310, 80] on div "Name: [PERSON_NAME] Add notes Migrate notes" at bounding box center [283, 147] width 566 height 222
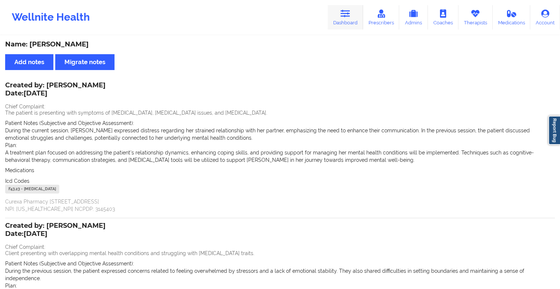
click at [348, 11] on icon at bounding box center [346, 14] width 10 height 8
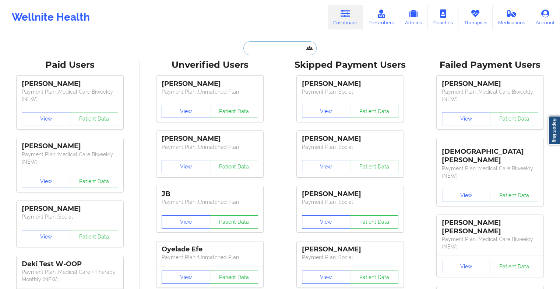
click at [264, 49] on input "text" at bounding box center [279, 48] width 73 height 14
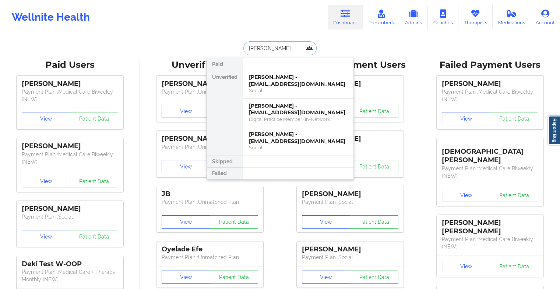
type input "[PERSON_NAME]"
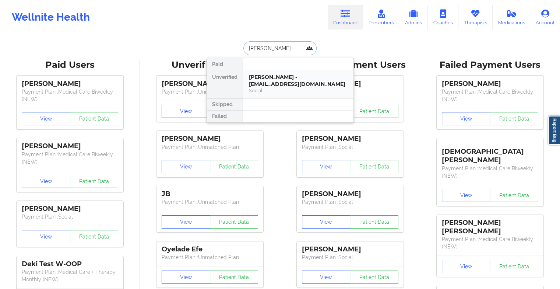
click at [275, 88] on div "Social" at bounding box center [298, 90] width 99 height 6
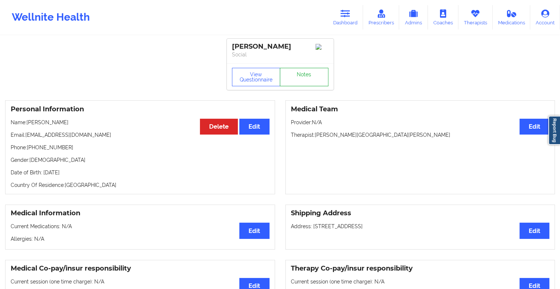
click at [307, 74] on link "Notes" at bounding box center [304, 77] width 49 height 18
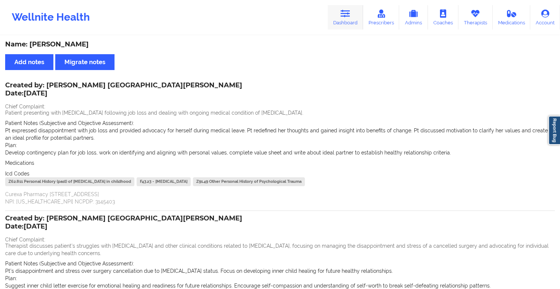
click at [348, 17] on icon at bounding box center [346, 14] width 10 height 8
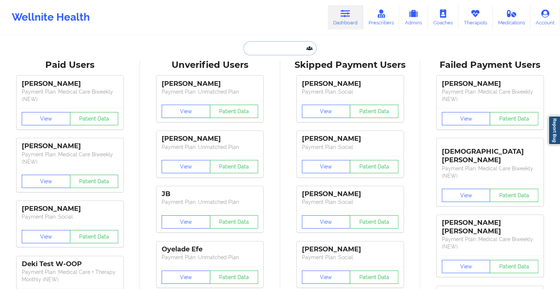
click at [288, 49] on input "text" at bounding box center [279, 48] width 73 height 14
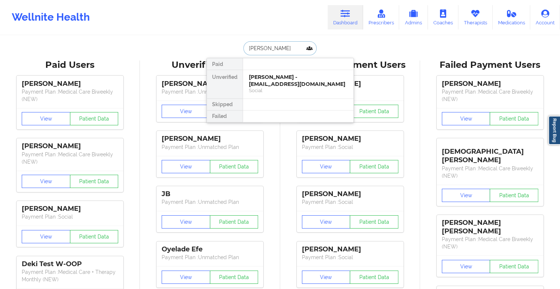
type input "[PERSON_NAME]"
click at [278, 82] on div "[PERSON_NAME] Palechor - [EMAIL_ADDRESS][DOMAIN_NAME]" at bounding box center [298, 81] width 99 height 14
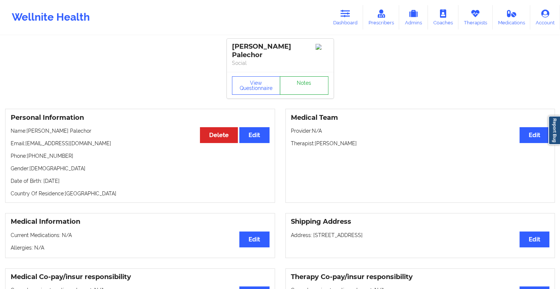
click at [310, 81] on link "Notes" at bounding box center [304, 85] width 49 height 18
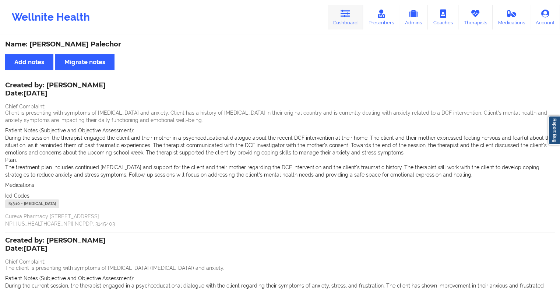
click at [356, 10] on link "Dashboard" at bounding box center [345, 17] width 35 height 24
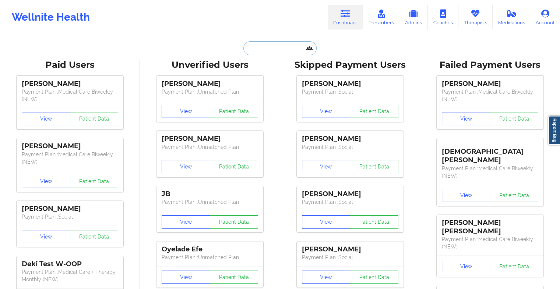
click at [284, 50] on input "text" at bounding box center [279, 48] width 73 height 14
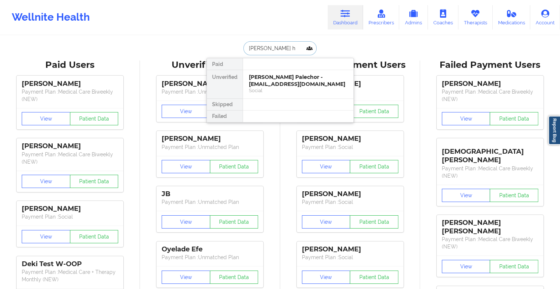
type input "[PERSON_NAME] he"
click at [274, 81] on div "[PERSON_NAME] - [EMAIL_ADDRESS][DOMAIN_NAME]" at bounding box center [298, 81] width 99 height 14
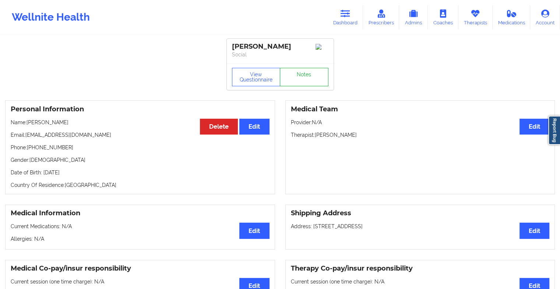
click at [292, 74] on link "Notes" at bounding box center [304, 77] width 49 height 18
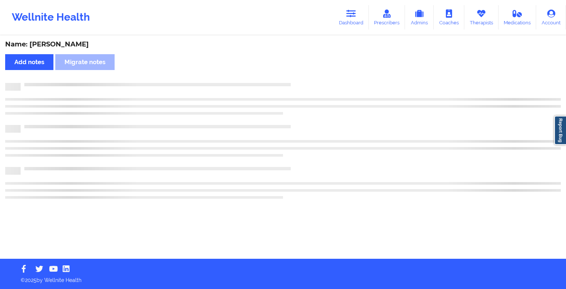
click at [292, 74] on div "Name: [PERSON_NAME] Add notes Migrate notes" at bounding box center [283, 147] width 566 height 222
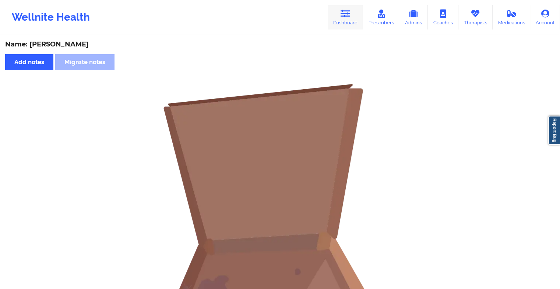
click at [346, 19] on link "Dashboard" at bounding box center [345, 17] width 35 height 24
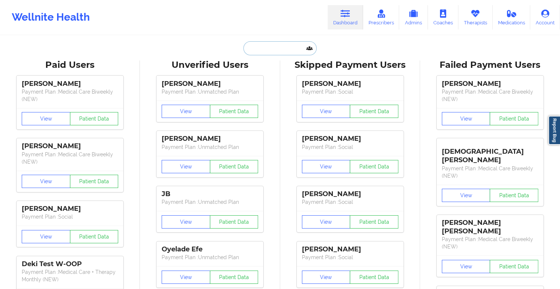
click at [273, 49] on input "text" at bounding box center [279, 48] width 73 height 14
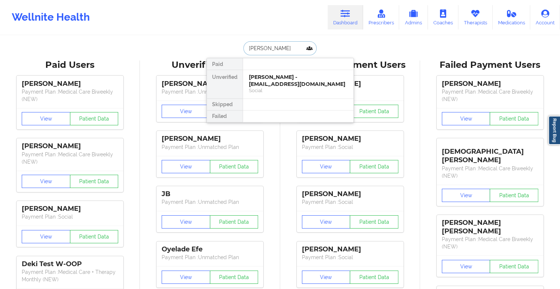
type input "[PERSON_NAME]"
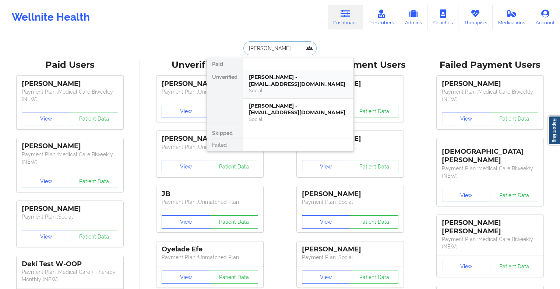
click at [279, 82] on div "[PERSON_NAME] - [EMAIL_ADDRESS][DOMAIN_NAME]" at bounding box center [298, 81] width 99 height 14
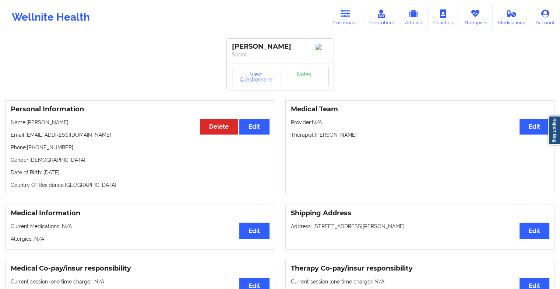
click at [293, 74] on div "View Questionnaire Notes" at bounding box center [280, 77] width 97 height 18
click at [293, 74] on link "Notes" at bounding box center [304, 77] width 49 height 18
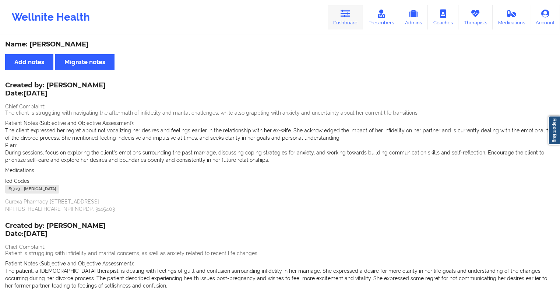
click at [339, 11] on link "Dashboard" at bounding box center [345, 17] width 35 height 24
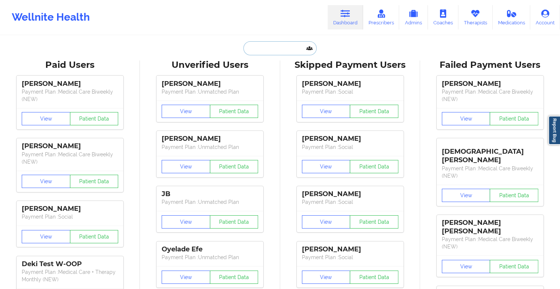
click at [278, 52] on input "text" at bounding box center [279, 48] width 73 height 14
type input "s"
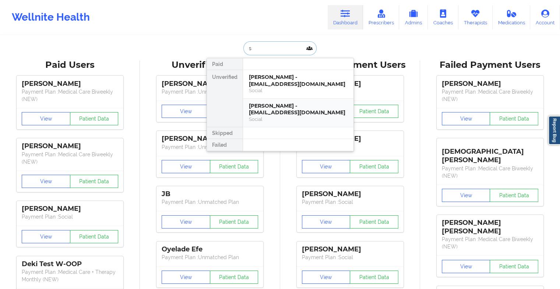
click at [297, 112] on div "[PERSON_NAME] - [EMAIL_ADDRESS][DOMAIN_NAME]" at bounding box center [298, 109] width 99 height 14
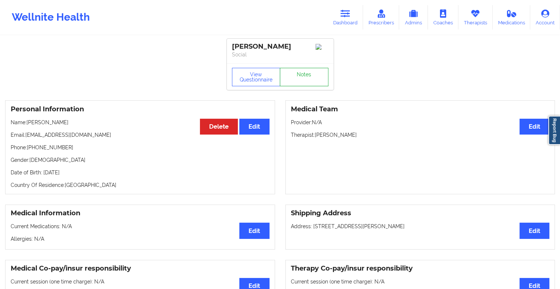
click at [305, 81] on link "Notes" at bounding box center [304, 77] width 49 height 18
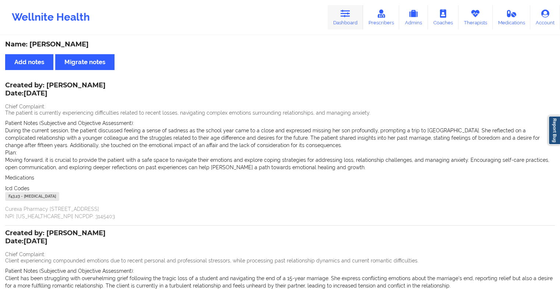
click at [341, 10] on link "Dashboard" at bounding box center [345, 17] width 35 height 24
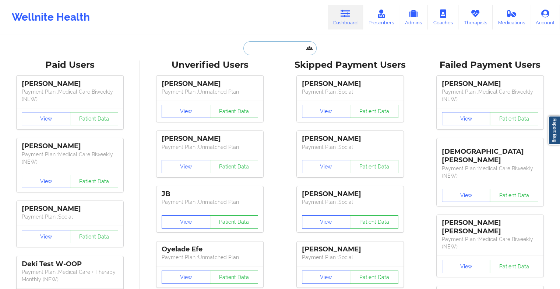
click at [263, 45] on input "text" at bounding box center [279, 48] width 73 height 14
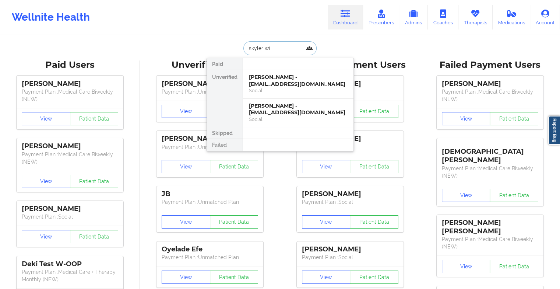
type input "skyler wil"
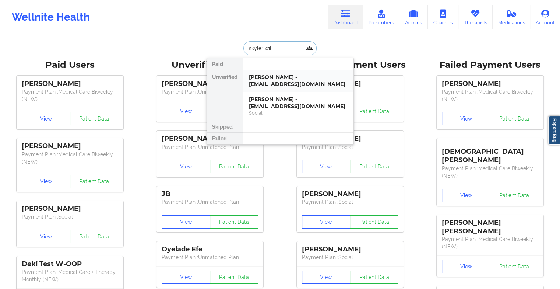
click at [286, 85] on div "[PERSON_NAME] - [EMAIL_ADDRESS][DOMAIN_NAME]" at bounding box center [298, 81] width 99 height 14
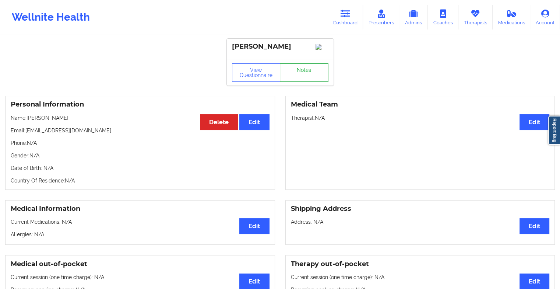
click at [320, 80] on link "Notes" at bounding box center [304, 72] width 49 height 18
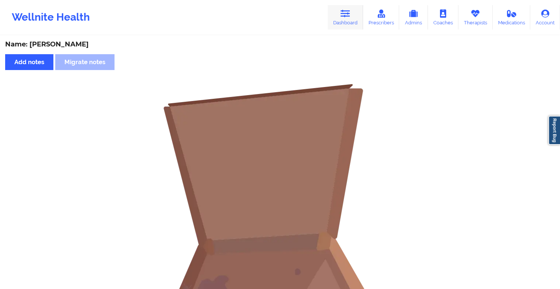
click at [353, 15] on link "Dashboard" at bounding box center [345, 17] width 35 height 24
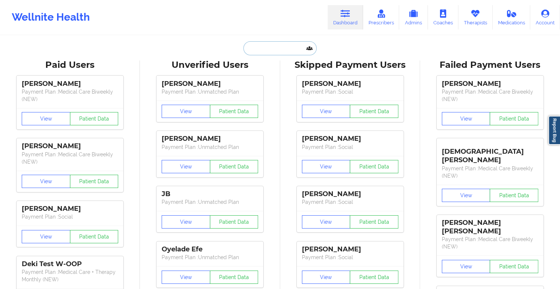
click at [295, 49] on input "text" at bounding box center [279, 48] width 73 height 14
type input "s"
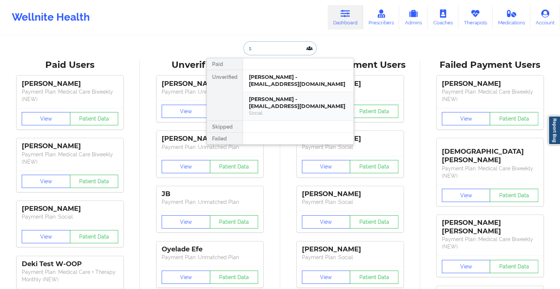
click at [267, 106] on div "[PERSON_NAME] - [EMAIL_ADDRESS][DOMAIN_NAME]" at bounding box center [298, 103] width 99 height 14
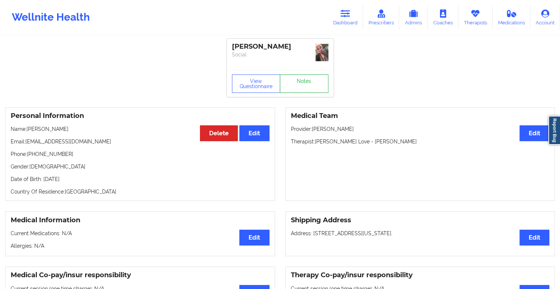
click at [302, 84] on link "Notes" at bounding box center [304, 83] width 49 height 18
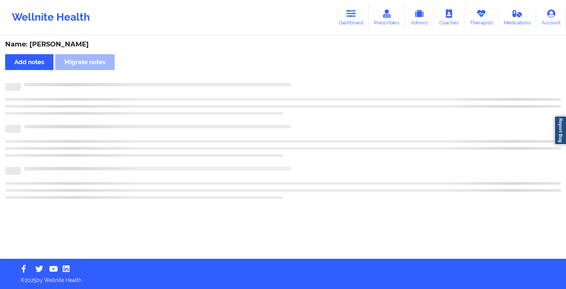
click at [302, 83] on div at bounding box center [291, 83] width 540 height 0
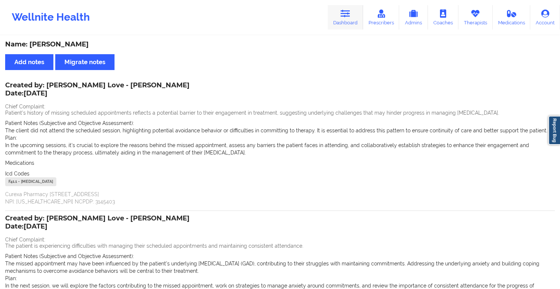
click at [339, 19] on link "Dashboard" at bounding box center [345, 17] width 35 height 24
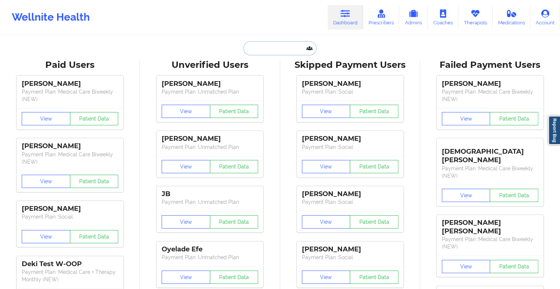
click at [281, 47] on input "text" at bounding box center [279, 48] width 73 height 14
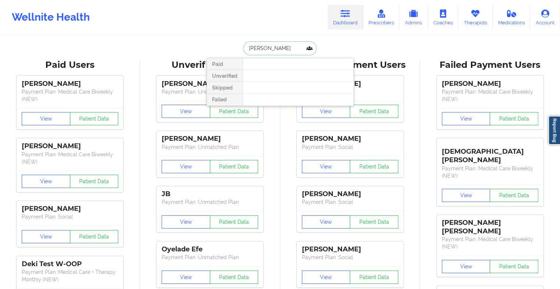
type input "[PERSON_NAME]"
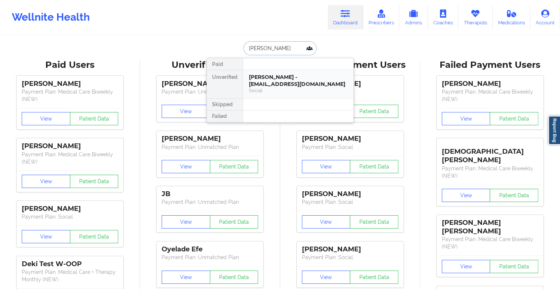
click at [271, 74] on div "[PERSON_NAME] - [EMAIL_ADDRESS][DOMAIN_NAME]" at bounding box center [298, 81] width 99 height 14
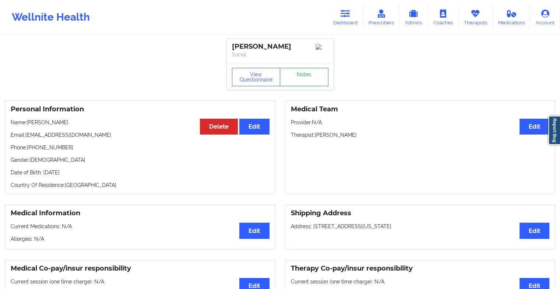
click at [301, 77] on link "Notes" at bounding box center [304, 77] width 49 height 18
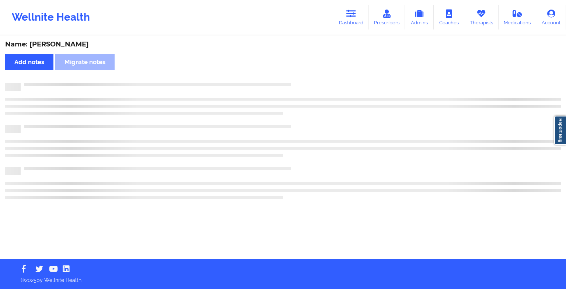
click at [301, 77] on div "Name: [PERSON_NAME] Add notes Migrate notes" at bounding box center [283, 147] width 566 height 222
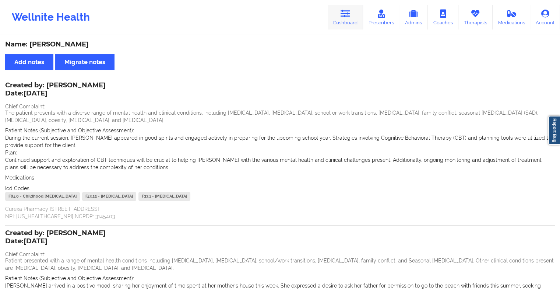
click at [339, 21] on link "Dashboard" at bounding box center [345, 17] width 35 height 24
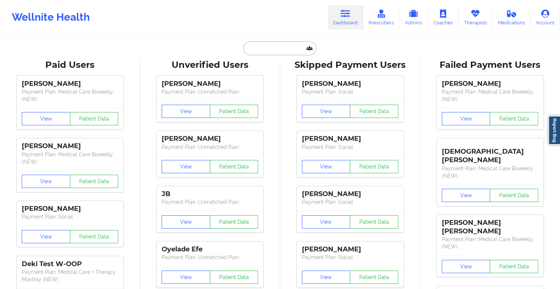
click at [274, 53] on input "text" at bounding box center [279, 48] width 73 height 14
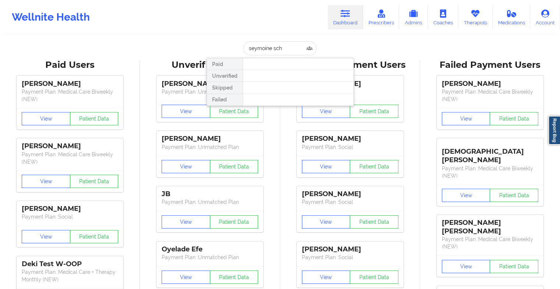
click at [277, 82] on div at bounding box center [298, 88] width 111 height 12
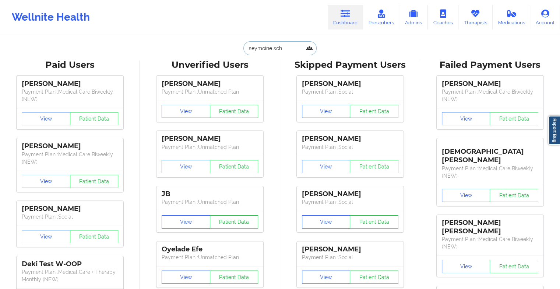
click at [290, 46] on input "seymoine sch" at bounding box center [279, 48] width 73 height 14
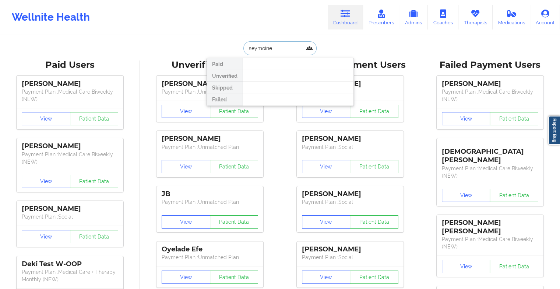
click at [270, 46] on input "seymoine" at bounding box center [279, 48] width 73 height 14
type input "seymoine"
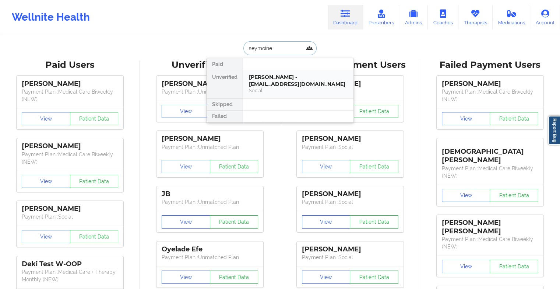
click at [274, 71] on div "[PERSON_NAME] - [EMAIL_ADDRESS][DOMAIN_NAME] Social" at bounding box center [298, 84] width 111 height 28
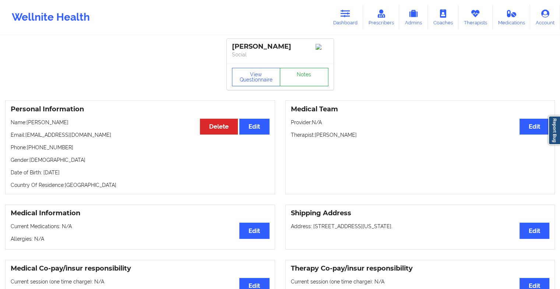
click at [299, 76] on link "Notes" at bounding box center [304, 77] width 49 height 18
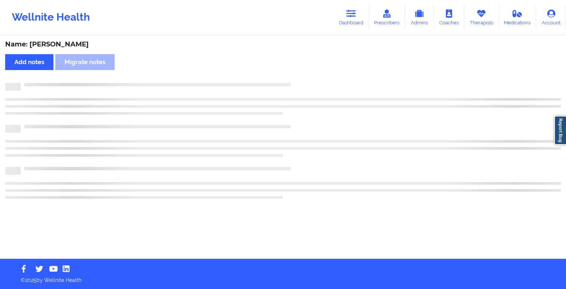
click at [299, 76] on div "Name: [PERSON_NAME] Add notes Migrate notes" at bounding box center [283, 147] width 566 height 222
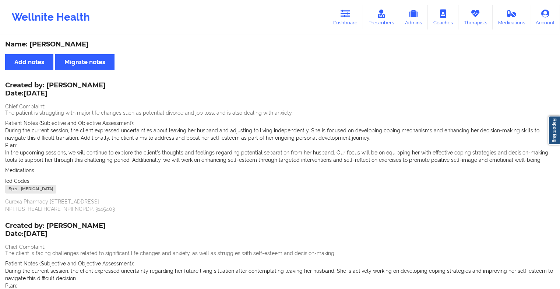
click at [328, 14] on div "Wellnite Health Dashboard Prescribers Admins Coaches Therapists Medications Acc…" at bounding box center [280, 17] width 560 height 29
click at [340, 14] on link "Dashboard" at bounding box center [345, 17] width 35 height 24
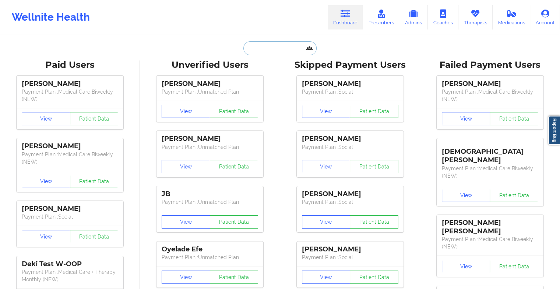
click at [280, 52] on input "text" at bounding box center [279, 48] width 73 height 14
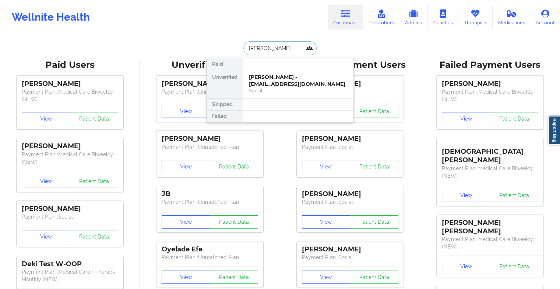
type input "[PERSON_NAME]"
click at [287, 81] on div "[PERSON_NAME] - [EMAIL_ADDRESS][DOMAIN_NAME]" at bounding box center [298, 81] width 99 height 14
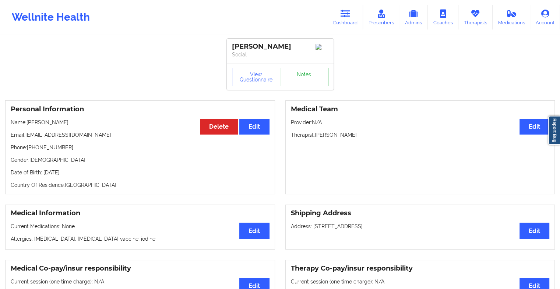
click at [306, 70] on link "Notes" at bounding box center [304, 77] width 49 height 18
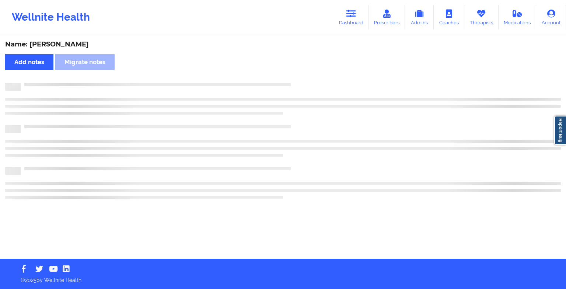
click at [306, 70] on div "Name: [PERSON_NAME] Add notes Migrate notes" at bounding box center [283, 147] width 566 height 222
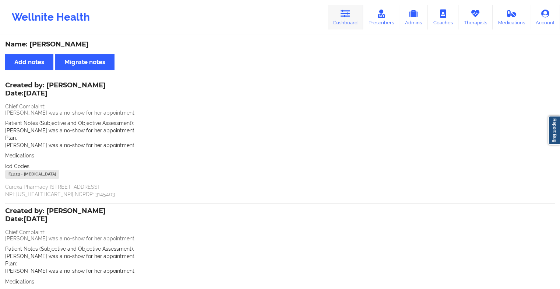
click at [341, 18] on link "Dashboard" at bounding box center [345, 17] width 35 height 24
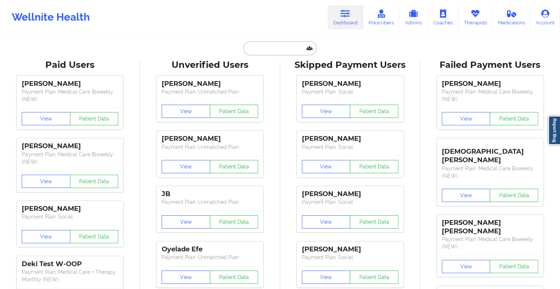
click at [273, 53] on input "text" at bounding box center [279, 48] width 73 height 14
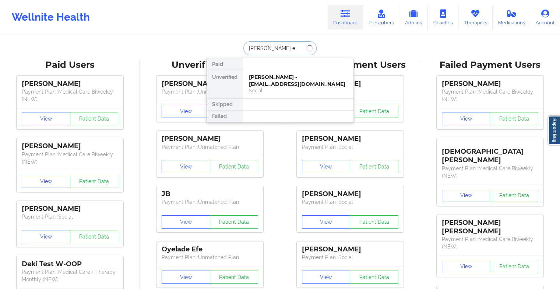
type input "[PERSON_NAME] el"
click at [285, 87] on div "Social" at bounding box center [298, 90] width 99 height 6
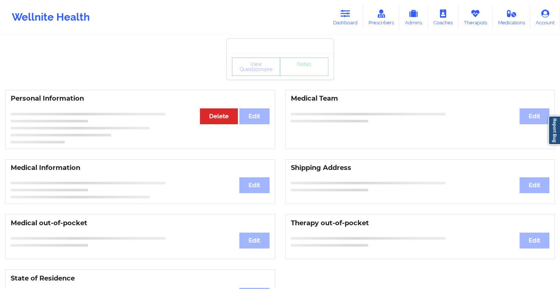
click at [308, 71] on div "View Questionnaire Notes" at bounding box center [280, 66] width 97 height 18
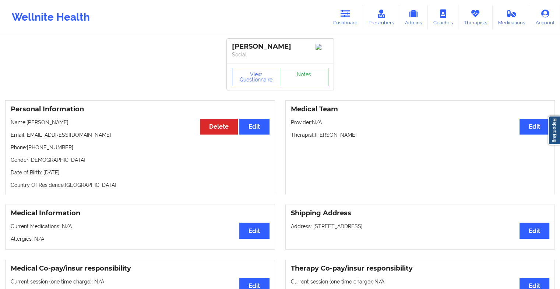
click at [308, 71] on link "Notes" at bounding box center [304, 77] width 49 height 18
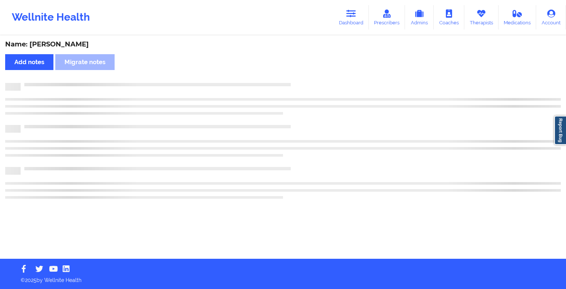
click at [308, 71] on div "Name: [PERSON_NAME] Add notes Migrate notes" at bounding box center [283, 147] width 566 height 222
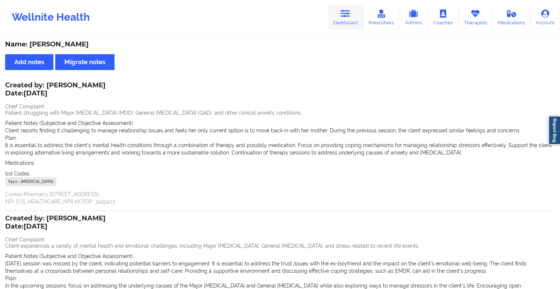
click at [345, 23] on link "Dashboard" at bounding box center [345, 17] width 35 height 24
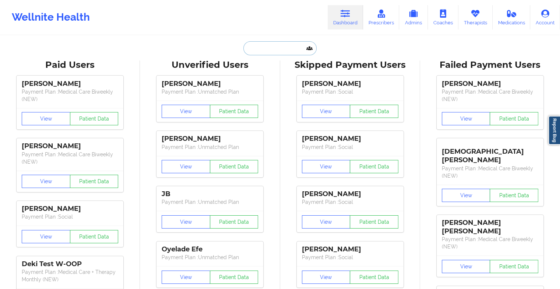
click at [287, 45] on input "text" at bounding box center [279, 48] width 73 height 14
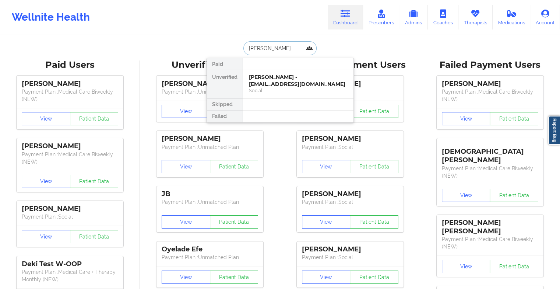
type input "[PERSON_NAME]"
click at [291, 77] on div "[PERSON_NAME] - [EMAIL_ADDRESS][DOMAIN_NAME]" at bounding box center [298, 81] width 99 height 14
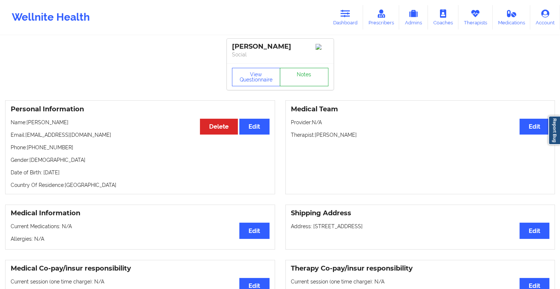
click at [306, 85] on link "Notes" at bounding box center [304, 77] width 49 height 18
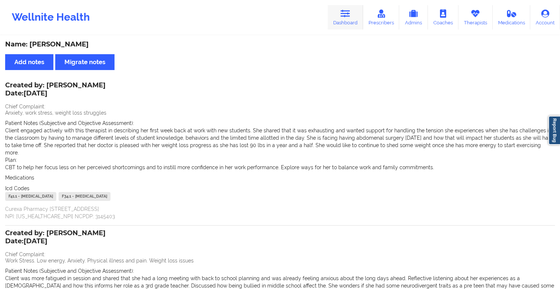
click at [344, 10] on icon at bounding box center [346, 14] width 10 height 8
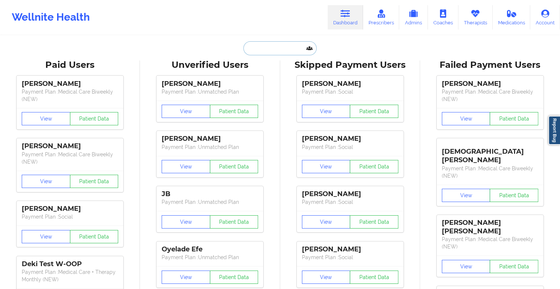
click at [265, 49] on input "text" at bounding box center [279, 48] width 73 height 14
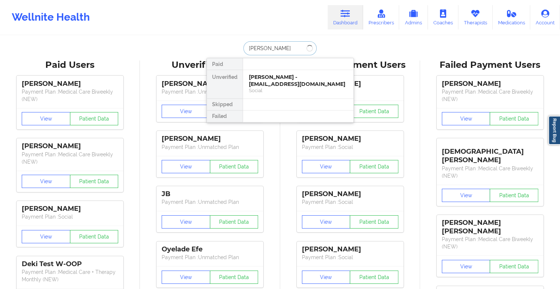
type input "[PERSON_NAME]"
click at [271, 77] on div "[PERSON_NAME] - [EMAIL_ADDRESS][DOMAIN_NAME]" at bounding box center [298, 81] width 99 height 14
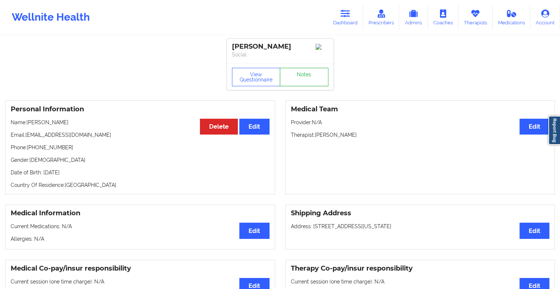
click at [305, 73] on link "Notes" at bounding box center [304, 77] width 49 height 18
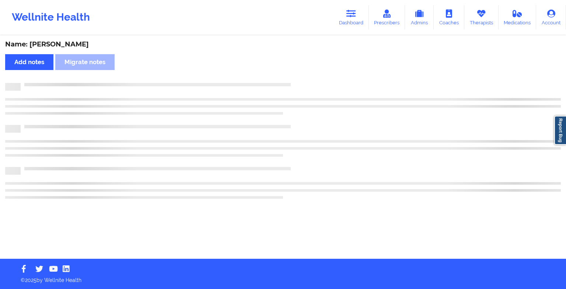
click at [305, 73] on div "Name: [PERSON_NAME] Add notes Migrate notes" at bounding box center [283, 147] width 566 height 222
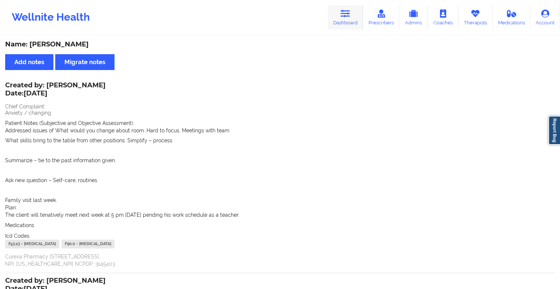
click at [345, 21] on link "Dashboard" at bounding box center [345, 17] width 35 height 24
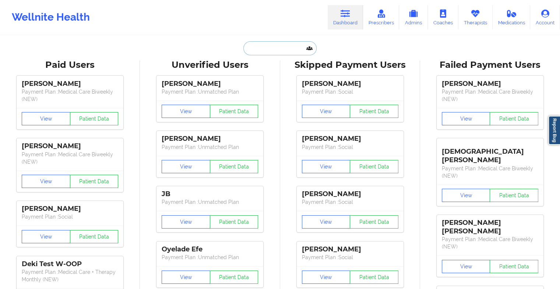
click at [283, 46] on input "text" at bounding box center [279, 48] width 73 height 14
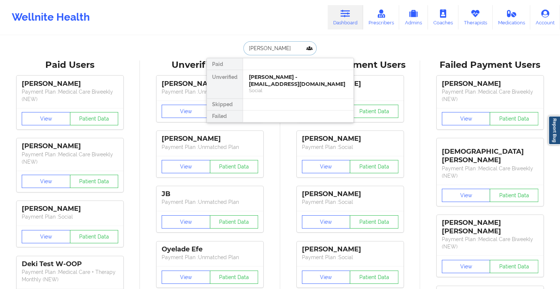
type input "[PERSON_NAME]"
click at [280, 82] on div "[PERSON_NAME] - [EMAIL_ADDRESS][DOMAIN_NAME]" at bounding box center [298, 81] width 99 height 14
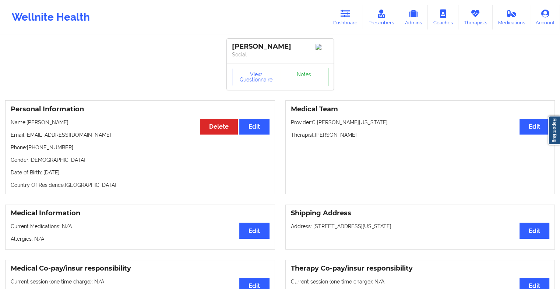
click at [305, 80] on link "Notes" at bounding box center [304, 77] width 49 height 18
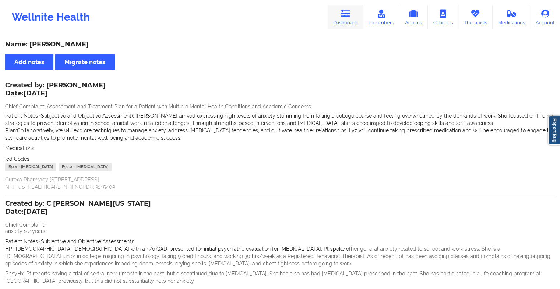
click at [350, 12] on icon at bounding box center [346, 14] width 10 height 8
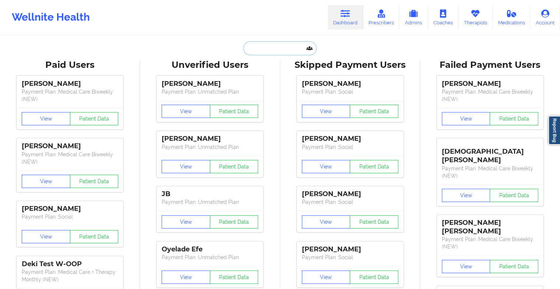
click at [274, 50] on input "text" at bounding box center [279, 48] width 73 height 14
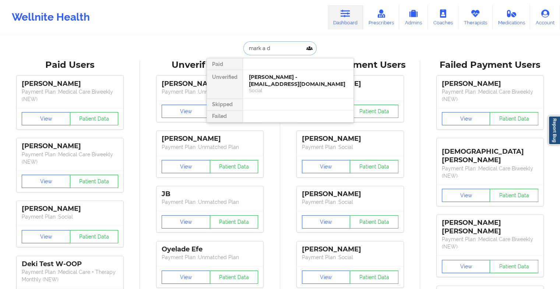
type input "mark a do"
click at [318, 76] on div "[PERSON_NAME] - [EMAIL_ADDRESS][DOMAIN_NAME]" at bounding box center [298, 81] width 99 height 14
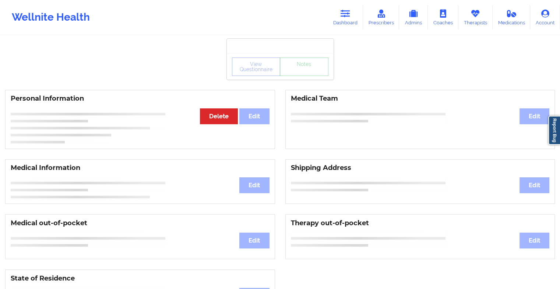
click at [301, 75] on div "View Questionnaire Notes" at bounding box center [280, 66] width 97 height 18
drag, startPoint x: 301, startPoint y: 75, endPoint x: 301, endPoint y: 69, distance: 6.3
click at [301, 69] on div "View Questionnaire Notes" at bounding box center [280, 66] width 97 height 18
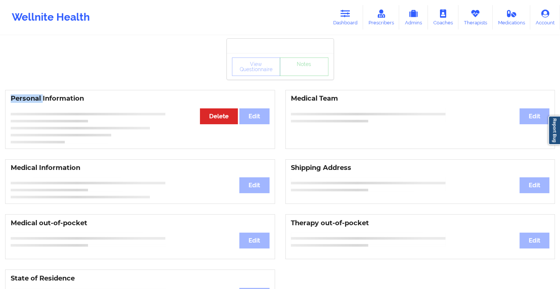
click at [301, 69] on div "View Questionnaire Notes" at bounding box center [280, 66] width 97 height 18
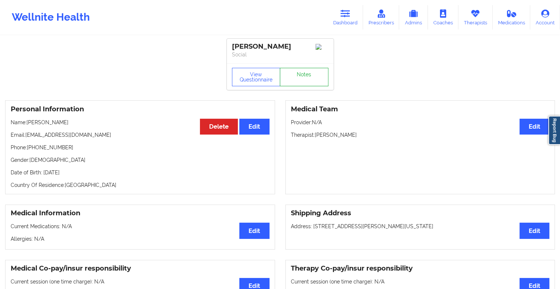
click at [307, 77] on link "Notes" at bounding box center [304, 77] width 49 height 18
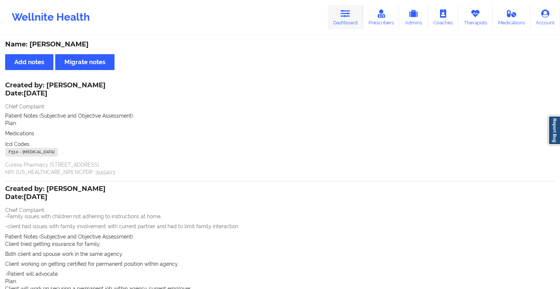
click at [342, 29] on link "Dashboard" at bounding box center [345, 17] width 35 height 24
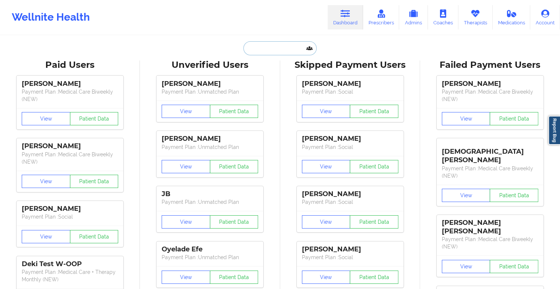
click at [268, 49] on input "text" at bounding box center [279, 48] width 73 height 14
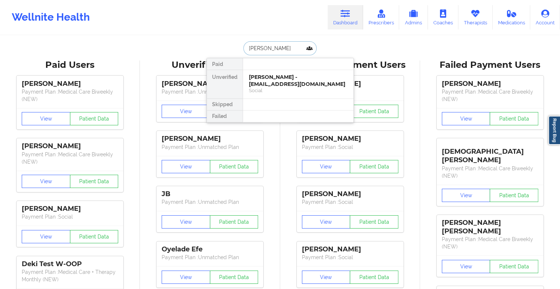
type input "[PERSON_NAME]"
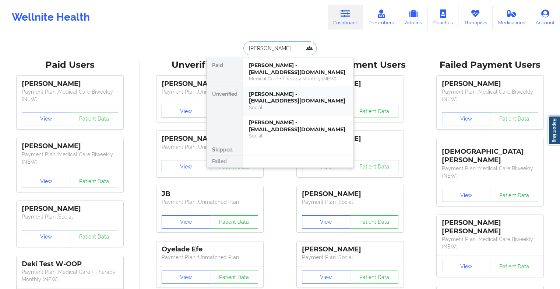
click at [290, 94] on div "[PERSON_NAME] - [EMAIL_ADDRESS][DOMAIN_NAME]" at bounding box center [298, 98] width 99 height 14
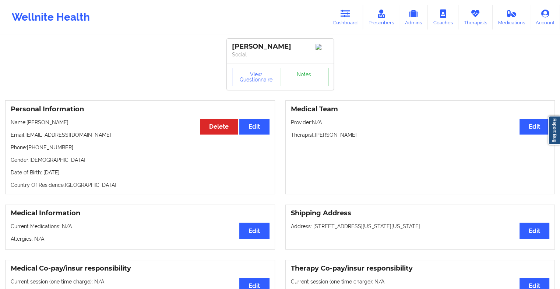
click at [299, 82] on link "Notes" at bounding box center [304, 77] width 49 height 18
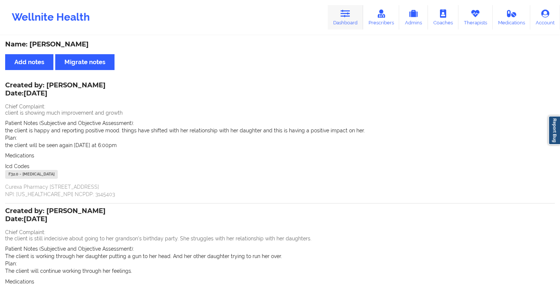
click at [338, 21] on link "Dashboard" at bounding box center [345, 17] width 35 height 24
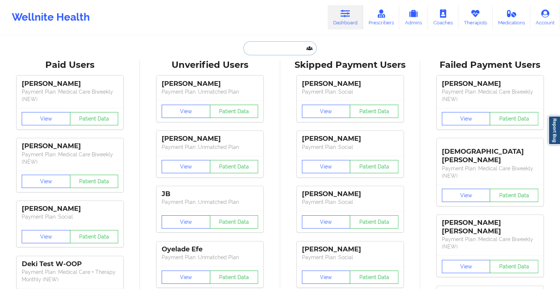
click at [291, 43] on input "text" at bounding box center [279, 48] width 73 height 14
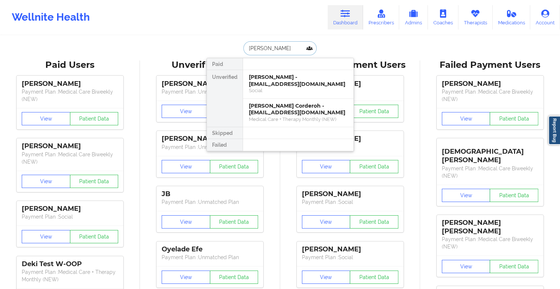
type input "[PERSON_NAME]"
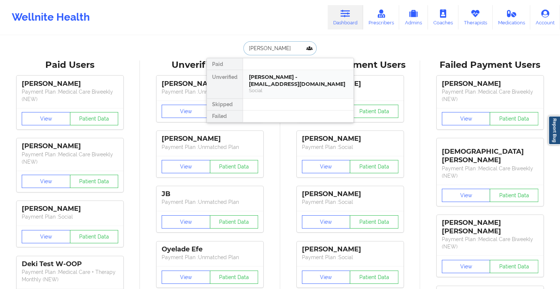
click at [274, 73] on div "[PERSON_NAME] - [EMAIL_ADDRESS][DOMAIN_NAME] Social" at bounding box center [298, 84] width 111 height 28
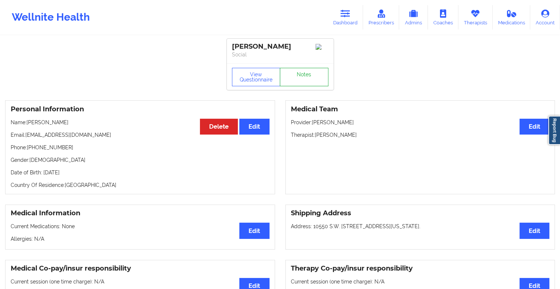
click at [295, 81] on link "Notes" at bounding box center [304, 77] width 49 height 18
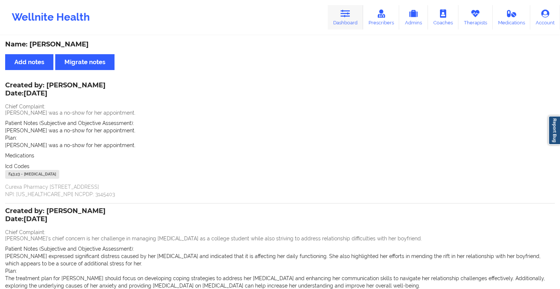
click at [339, 12] on link "Dashboard" at bounding box center [345, 17] width 35 height 24
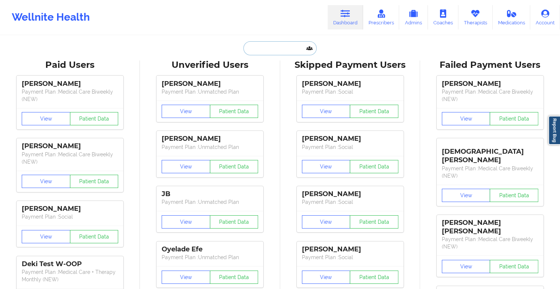
click at [256, 44] on input "text" at bounding box center [279, 48] width 73 height 14
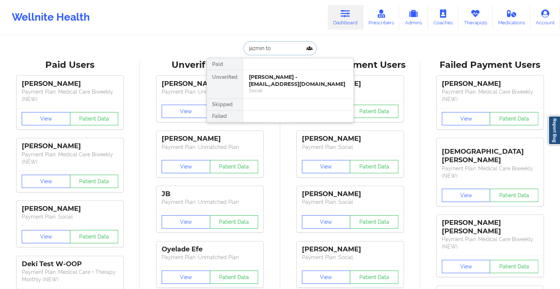
type input "jazmin tor"
click at [272, 83] on div "[PERSON_NAME] - [PERSON_NAME][EMAIL_ADDRESS][DOMAIN_NAME]" at bounding box center [298, 81] width 99 height 14
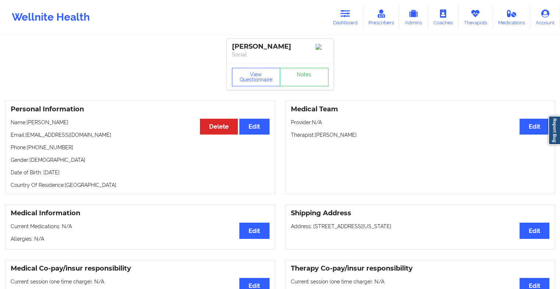
click at [298, 69] on div "View Questionnaire Notes" at bounding box center [280, 76] width 107 height 27
drag, startPoint x: 298, startPoint y: 69, endPoint x: 298, endPoint y: 79, distance: 10.3
click at [298, 79] on link "Notes" at bounding box center [304, 77] width 49 height 18
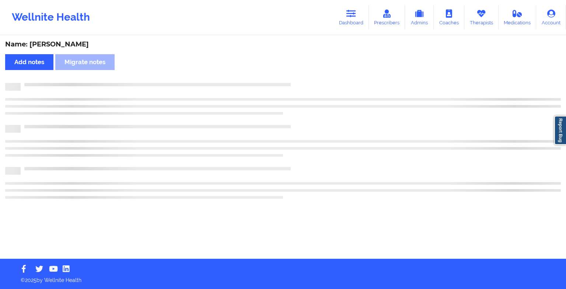
click at [298, 79] on div "Name: [PERSON_NAME] Add notes Migrate notes" at bounding box center [283, 147] width 566 height 222
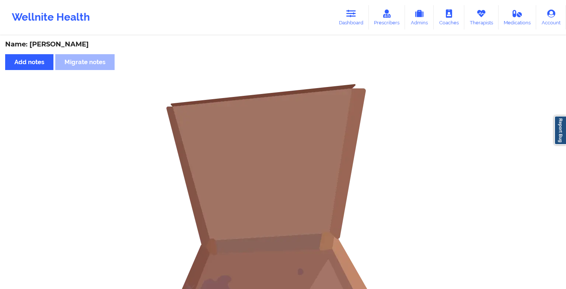
click at [298, 79] on div "Name: [PERSON_NAME] Add notes Migrate notes No notes" at bounding box center [283, 220] width 566 height 369
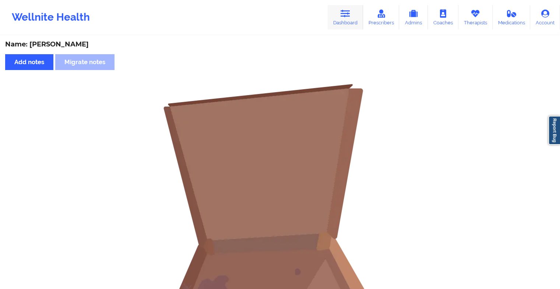
click at [347, 24] on link "Dashboard" at bounding box center [345, 17] width 35 height 24
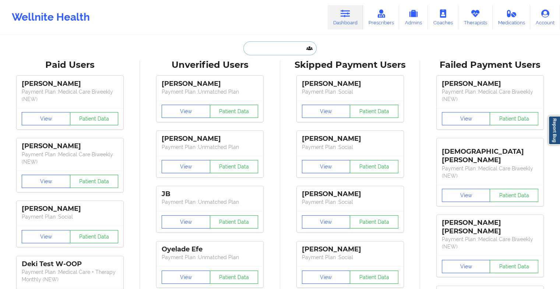
click at [290, 49] on input "text" at bounding box center [279, 48] width 73 height 14
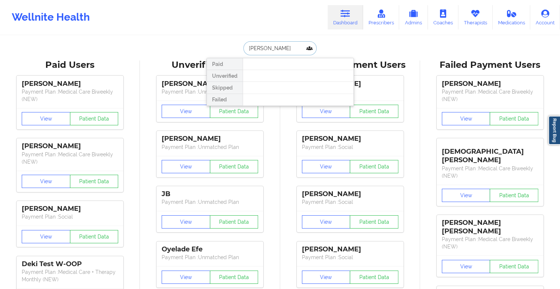
type input "[PERSON_NAME]"
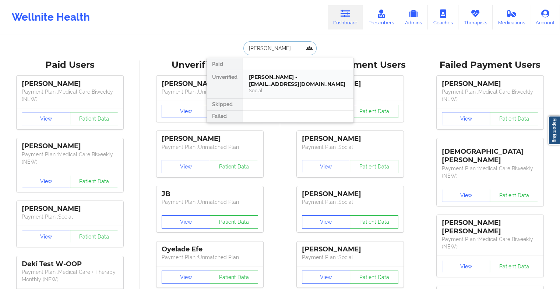
click at [267, 80] on div "[PERSON_NAME] - [EMAIL_ADDRESS][DOMAIN_NAME]" at bounding box center [298, 81] width 99 height 14
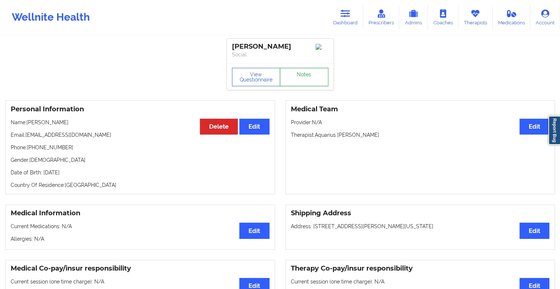
click at [294, 76] on link "Notes" at bounding box center [304, 77] width 49 height 18
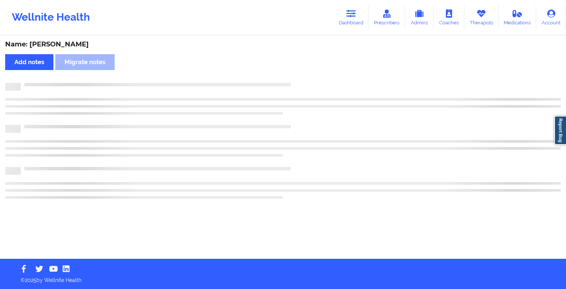
click at [294, 76] on div "Name: [PERSON_NAME] Add notes Migrate notes" at bounding box center [283, 147] width 566 height 222
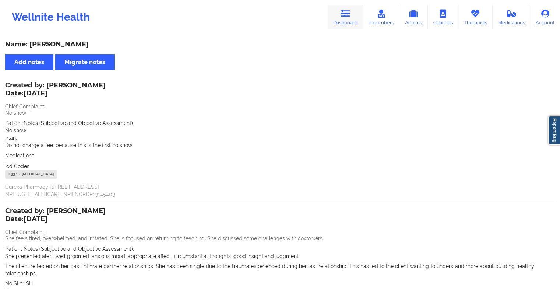
click at [347, 17] on icon at bounding box center [346, 14] width 10 height 8
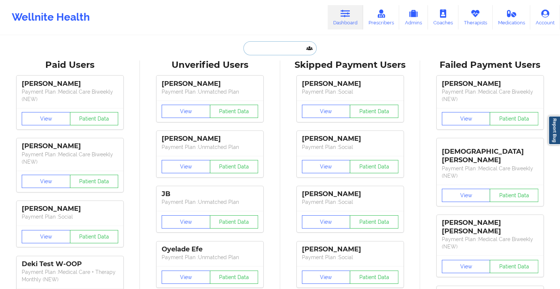
click at [252, 52] on input "text" at bounding box center [279, 48] width 73 height 14
type input "n"
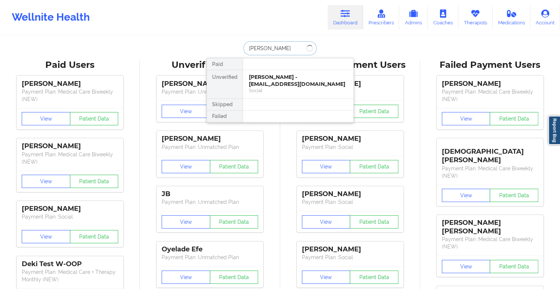
type input "[PERSON_NAME]"
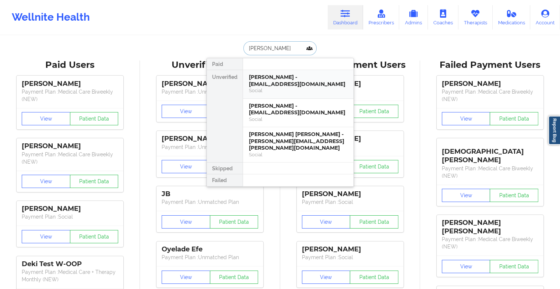
click at [292, 83] on div "[PERSON_NAME] - [EMAIL_ADDRESS][DOMAIN_NAME]" at bounding box center [298, 81] width 99 height 14
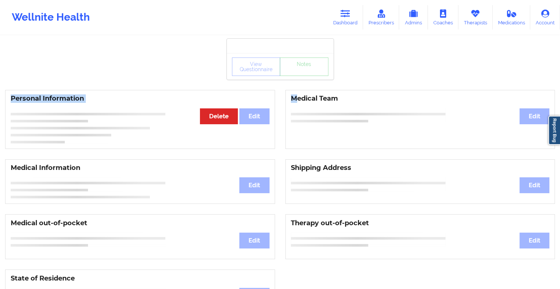
drag, startPoint x: 297, startPoint y: 83, endPoint x: 308, endPoint y: 75, distance: 13.4
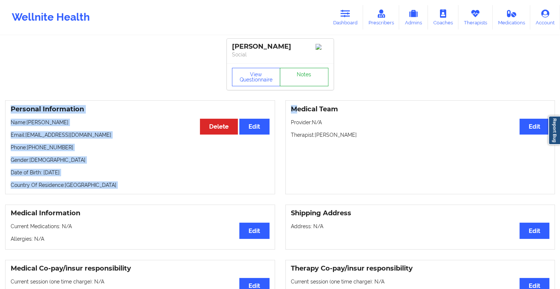
click at [308, 75] on link "Notes" at bounding box center [304, 77] width 49 height 18
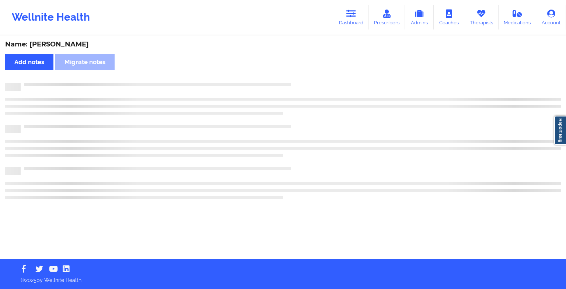
click at [308, 75] on div "Name: [PERSON_NAME] Add notes Migrate notes" at bounding box center [283, 147] width 566 height 222
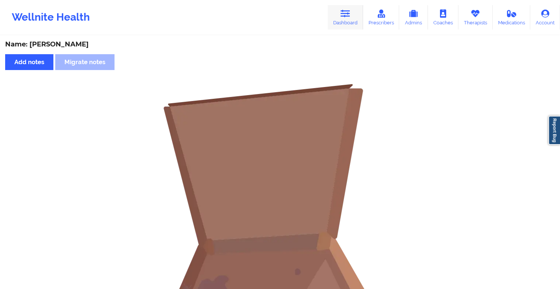
click at [351, 22] on link "Dashboard" at bounding box center [345, 17] width 35 height 24
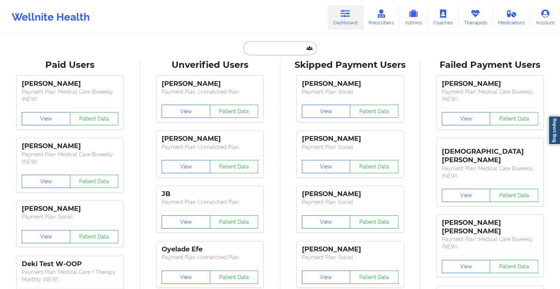
click at [298, 42] on input "text" at bounding box center [279, 48] width 73 height 14
type input "m"
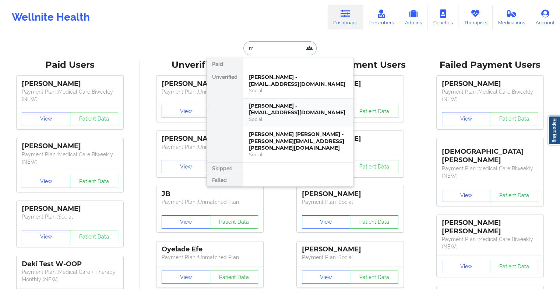
click at [273, 113] on div "[PERSON_NAME] - [EMAIL_ADDRESS][DOMAIN_NAME]" at bounding box center [298, 109] width 99 height 14
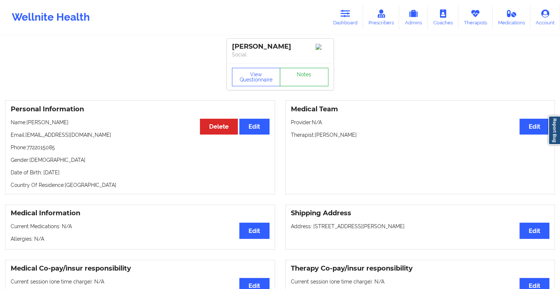
click at [305, 80] on link "Notes" at bounding box center [304, 77] width 49 height 18
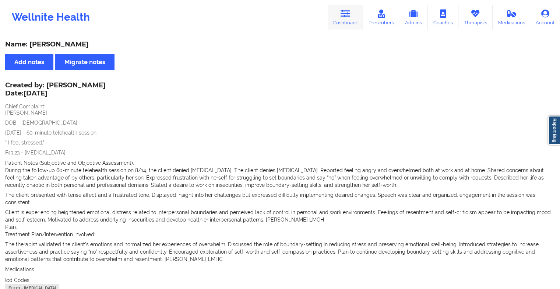
click at [339, 15] on link "Dashboard" at bounding box center [345, 17] width 35 height 24
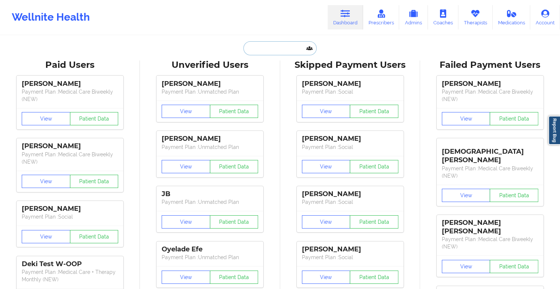
click at [278, 53] on input "text" at bounding box center [279, 48] width 73 height 14
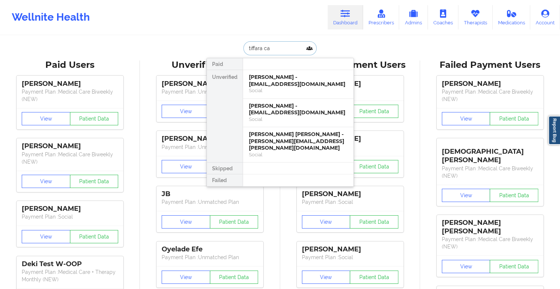
type input "tiffara cam"
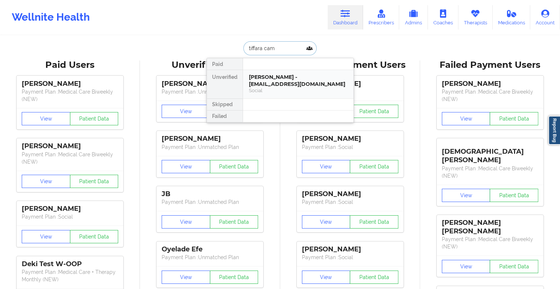
click at [281, 82] on div "[PERSON_NAME] - [EMAIL_ADDRESS][DOMAIN_NAME]" at bounding box center [298, 81] width 99 height 14
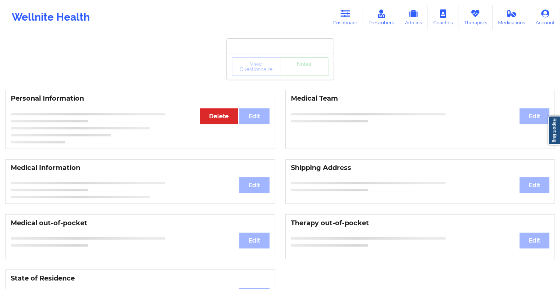
click at [309, 78] on div "View Questionnaire Notes" at bounding box center [280, 66] width 107 height 27
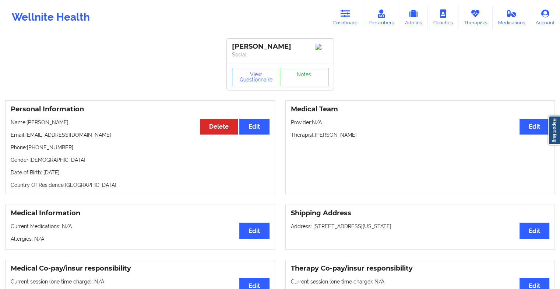
click at [309, 78] on link "Notes" at bounding box center [304, 77] width 49 height 18
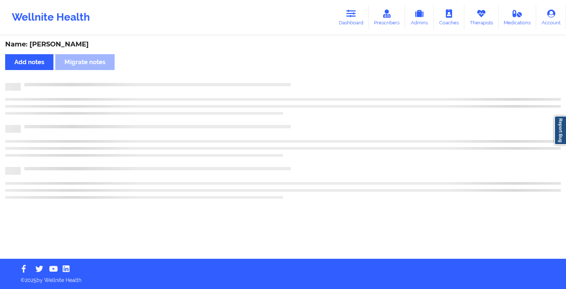
click at [309, 78] on div "Name: [PERSON_NAME] Add notes Migrate notes" at bounding box center [283, 147] width 566 height 222
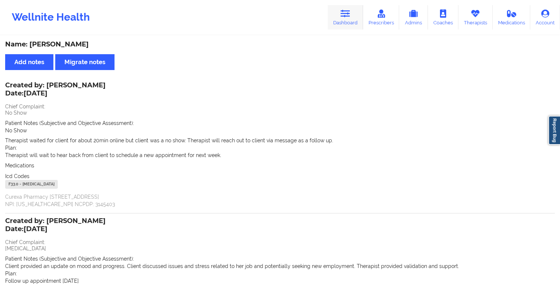
click at [339, 13] on link "Dashboard" at bounding box center [345, 17] width 35 height 24
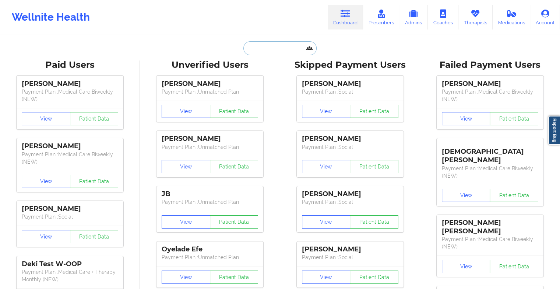
click at [277, 45] on input "text" at bounding box center [279, 48] width 73 height 14
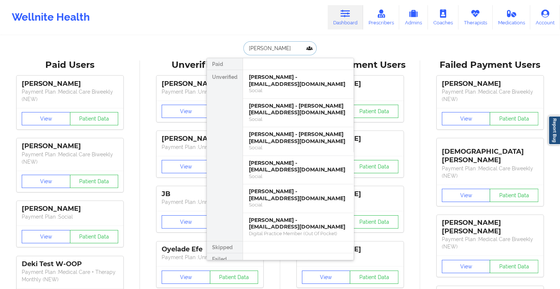
type input "[PERSON_NAME]"
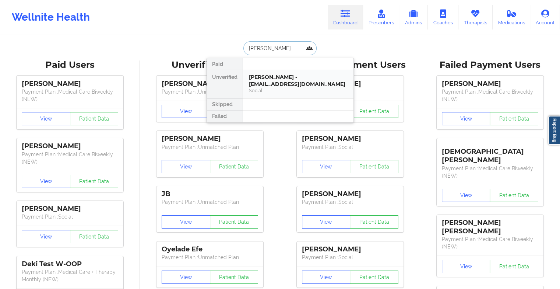
click at [283, 84] on div "[PERSON_NAME] - [EMAIL_ADDRESS][DOMAIN_NAME]" at bounding box center [298, 81] width 99 height 14
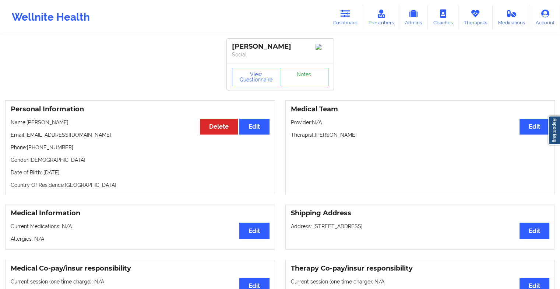
click at [297, 75] on link "Notes" at bounding box center [304, 77] width 49 height 18
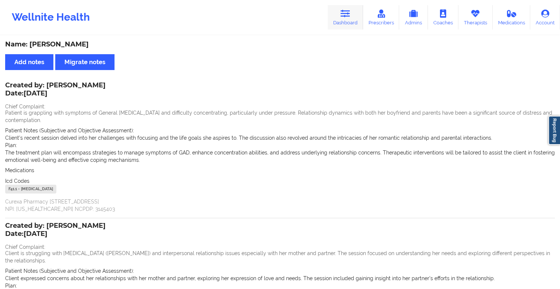
click at [345, 14] on icon at bounding box center [346, 14] width 10 height 8
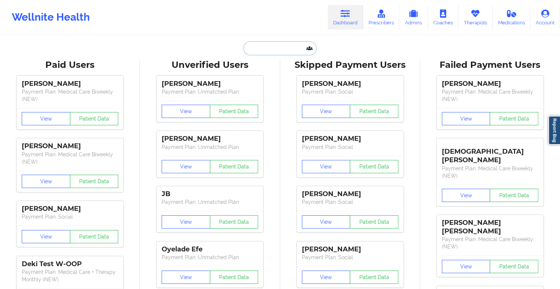
click at [266, 45] on input "text" at bounding box center [279, 48] width 73 height 14
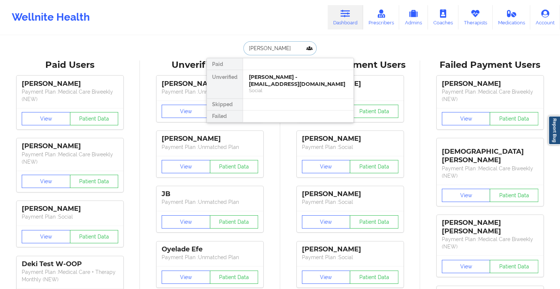
type input "[PERSON_NAME]"
click at [294, 87] on div "Social" at bounding box center [298, 90] width 99 height 6
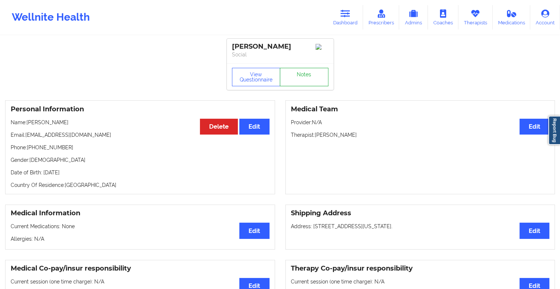
click at [302, 73] on link "Notes" at bounding box center [304, 77] width 49 height 18
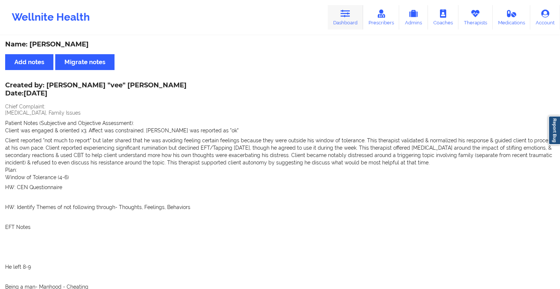
click at [335, 24] on link "Dashboard" at bounding box center [345, 17] width 35 height 24
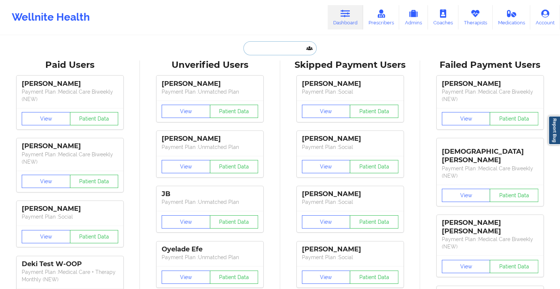
click at [278, 43] on input "text" at bounding box center [279, 48] width 73 height 14
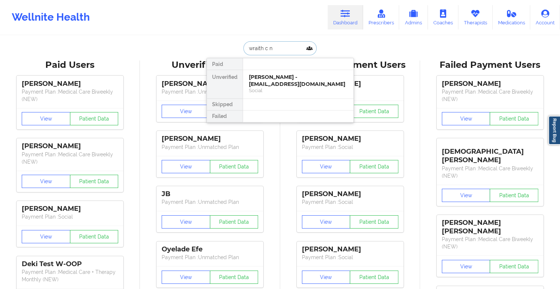
type input "wraith c ne"
click at [291, 79] on div "Wraith C Nephilidus - [EMAIL_ADDRESS][DOMAIN_NAME]" at bounding box center [298, 81] width 99 height 14
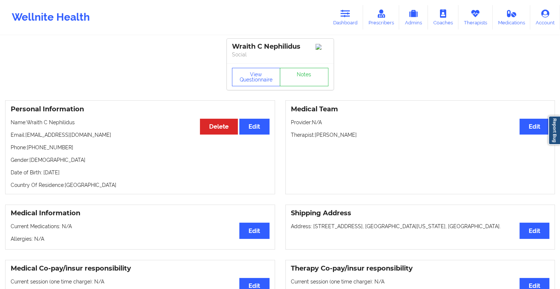
click at [299, 76] on div "View Questionnaire Notes" at bounding box center [280, 76] width 107 height 27
click at [299, 76] on link "Notes" at bounding box center [304, 77] width 49 height 18
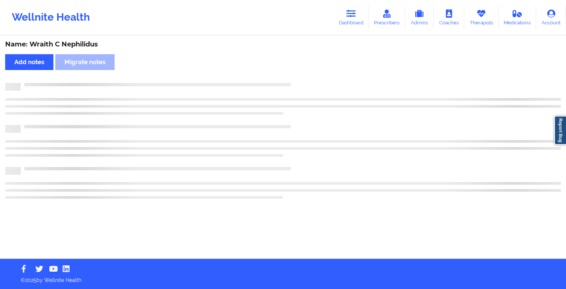
click at [299, 76] on div "Name: Wraith C Nephilidus Add notes Migrate notes" at bounding box center [283, 147] width 566 height 222
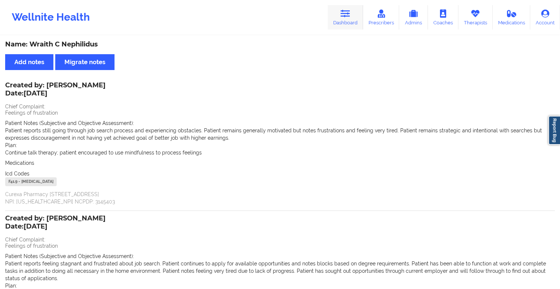
click at [347, 16] on icon at bounding box center [346, 14] width 10 height 8
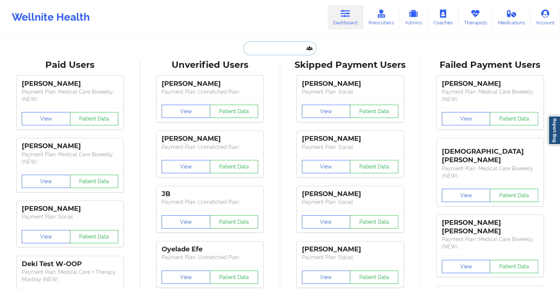
click at [276, 50] on input "text" at bounding box center [279, 48] width 73 height 14
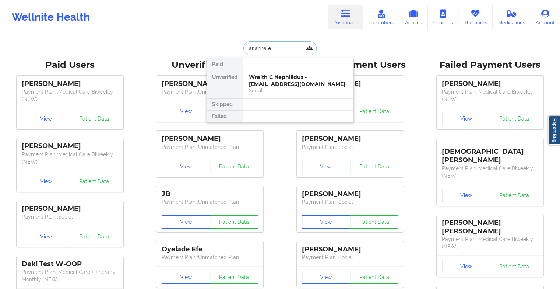
type input "[PERSON_NAME] e k"
click at [276, 81] on div "[PERSON_NAME] - [EMAIL_ADDRESS][DOMAIN_NAME]" at bounding box center [298, 81] width 99 height 14
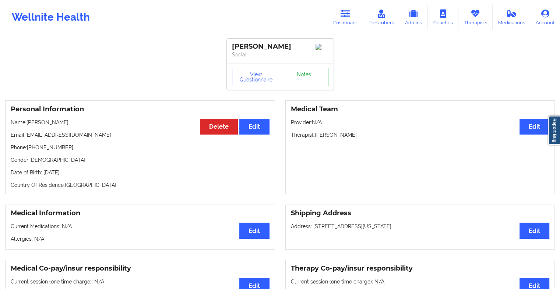
click at [315, 73] on link "Notes" at bounding box center [304, 77] width 49 height 18
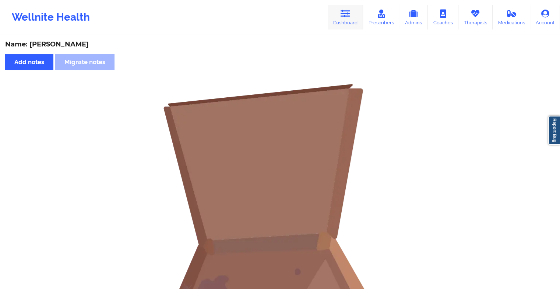
click at [345, 22] on link "Dashboard" at bounding box center [345, 17] width 35 height 24
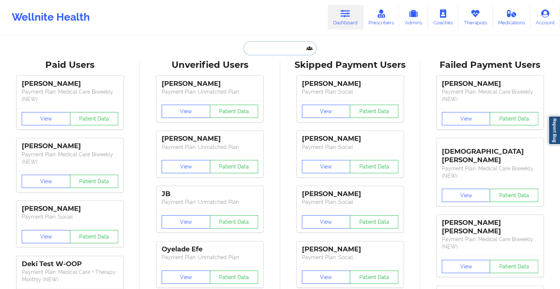
click at [277, 50] on input "text" at bounding box center [279, 48] width 73 height 14
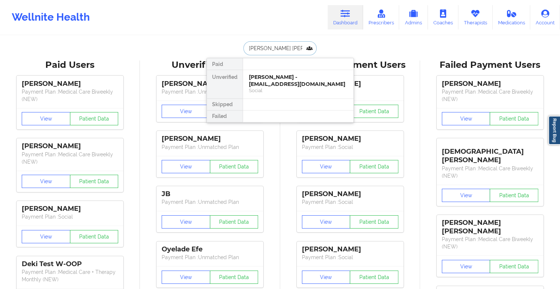
type input "[PERSON_NAME]"
click at [268, 80] on div "[PERSON_NAME] - [EMAIL_ADDRESS][DOMAIN_NAME]" at bounding box center [298, 81] width 99 height 14
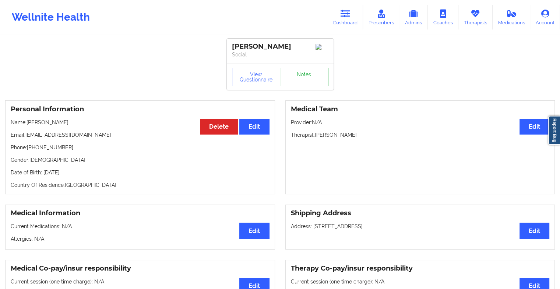
click at [293, 81] on link "Notes" at bounding box center [304, 77] width 49 height 18
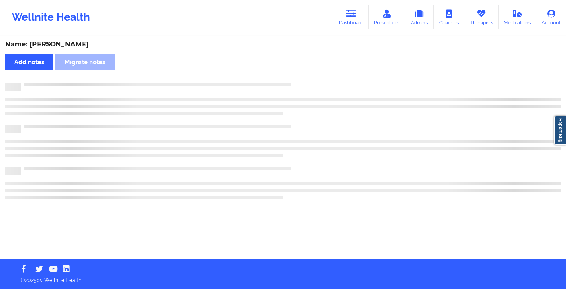
click at [293, 81] on div "Name: [PERSON_NAME] Add notes Migrate notes" at bounding box center [283, 147] width 566 height 222
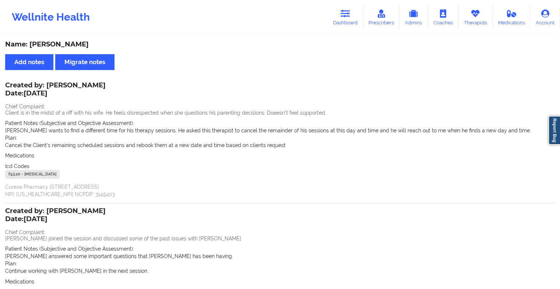
click at [356, 3] on div "Wellnite Health Dashboard Prescribers Admins Coaches Therapists Medications Acc…" at bounding box center [280, 17] width 560 height 29
click at [350, 11] on icon at bounding box center [346, 14] width 10 height 8
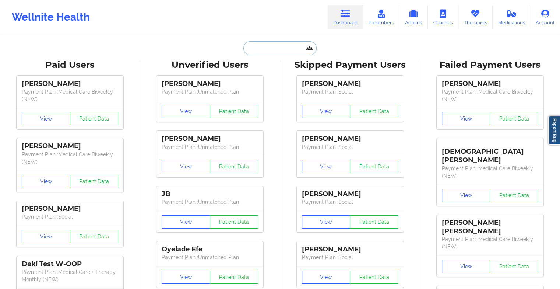
click at [273, 53] on input "text" at bounding box center [279, 48] width 73 height 14
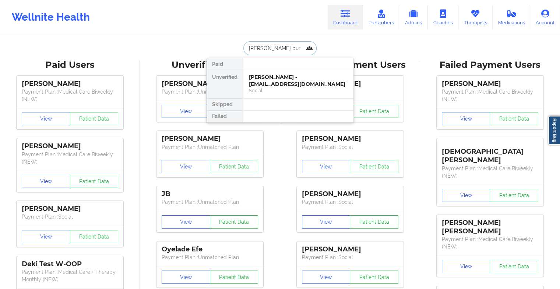
type input "[PERSON_NAME] burn"
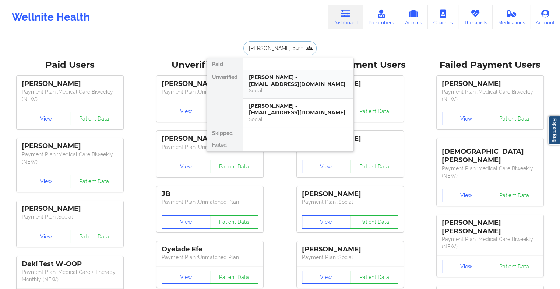
click at [295, 73] on div "[PERSON_NAME] - [EMAIL_ADDRESS][DOMAIN_NAME] Social" at bounding box center [298, 84] width 111 height 29
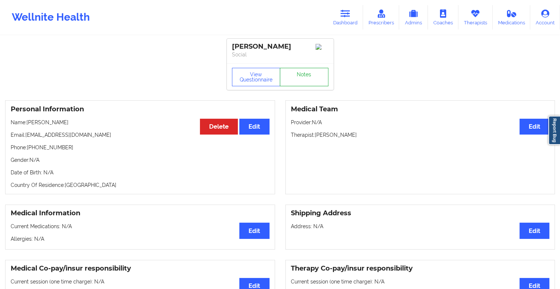
click at [312, 75] on link "Notes" at bounding box center [304, 77] width 49 height 18
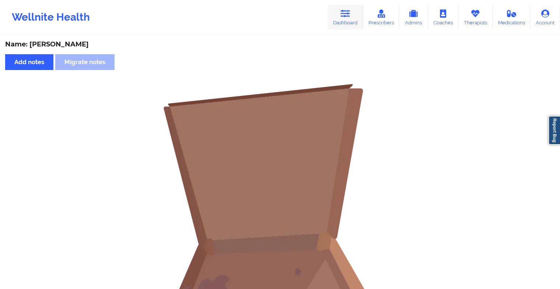
click at [344, 11] on icon at bounding box center [346, 14] width 10 height 8
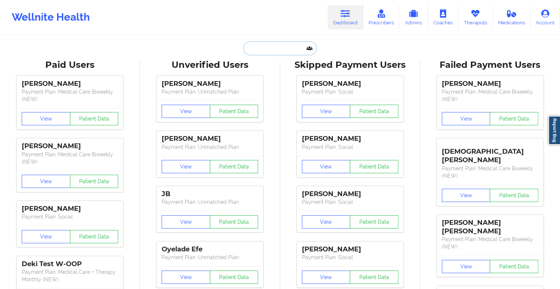
click at [260, 41] on input "text" at bounding box center [279, 48] width 73 height 14
type input "v"
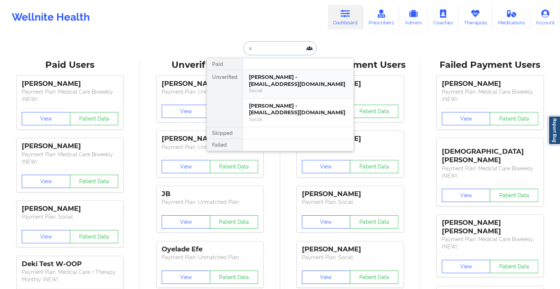
click at [292, 83] on div "[PERSON_NAME] - [EMAIL_ADDRESS][DOMAIN_NAME]" at bounding box center [298, 81] width 99 height 14
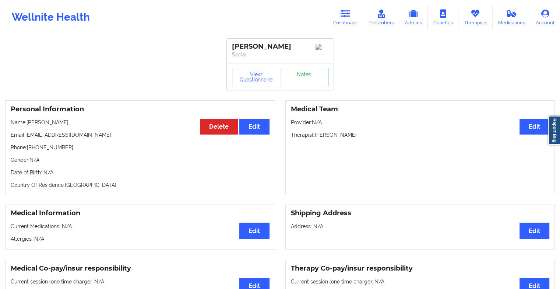
click at [298, 76] on link "Notes" at bounding box center [304, 77] width 49 height 18
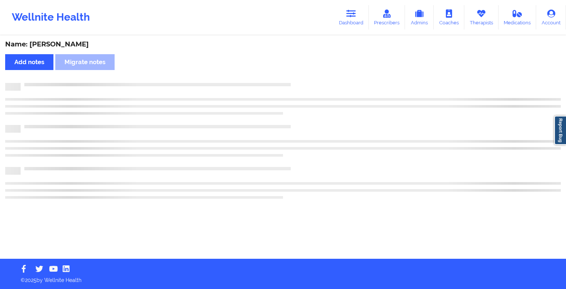
click at [298, 76] on div "Name: [PERSON_NAME] Add notes Migrate notes" at bounding box center [283, 147] width 566 height 222
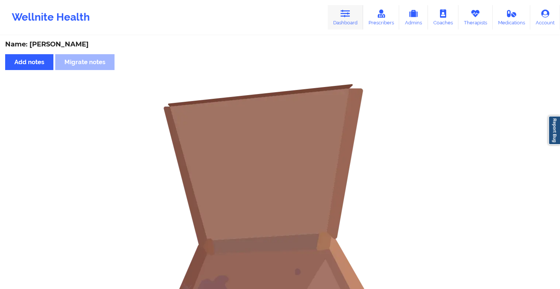
click at [347, 17] on icon at bounding box center [346, 14] width 10 height 8
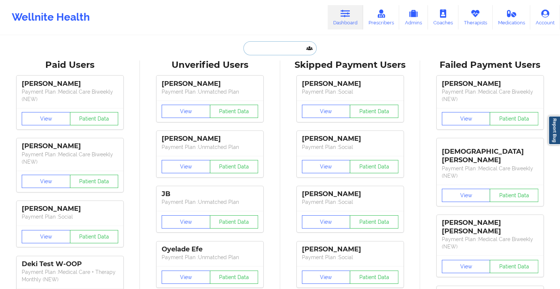
click at [290, 50] on input "text" at bounding box center [279, 48] width 73 height 14
type input "v"
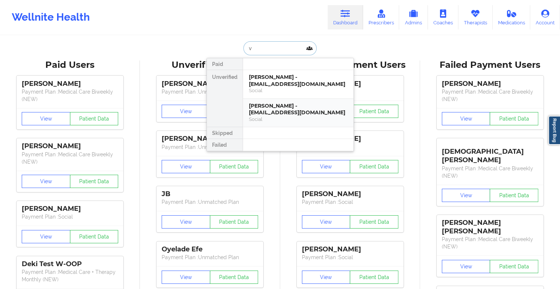
click at [277, 103] on div "[PERSON_NAME] - [EMAIL_ADDRESS][DOMAIN_NAME]" at bounding box center [298, 109] width 99 height 14
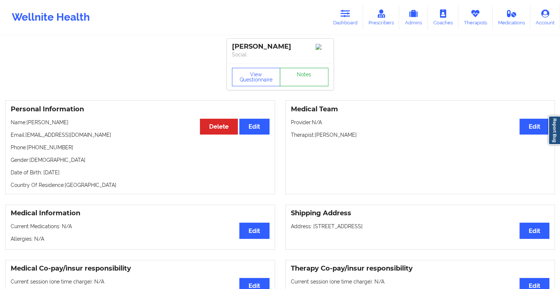
click at [308, 83] on link "Notes" at bounding box center [304, 77] width 49 height 18
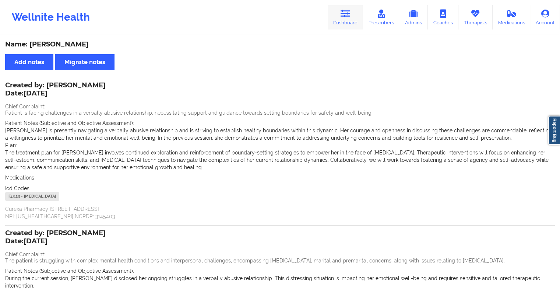
click at [351, 19] on link "Dashboard" at bounding box center [345, 17] width 35 height 24
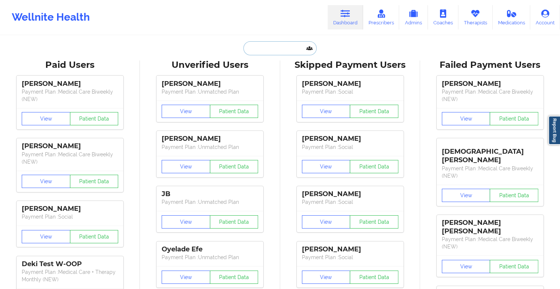
click at [287, 47] on input "text" at bounding box center [279, 48] width 73 height 14
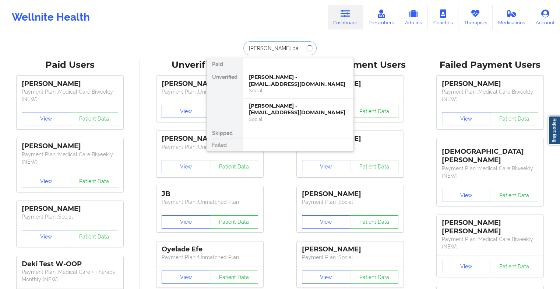
type input "[PERSON_NAME] bac"
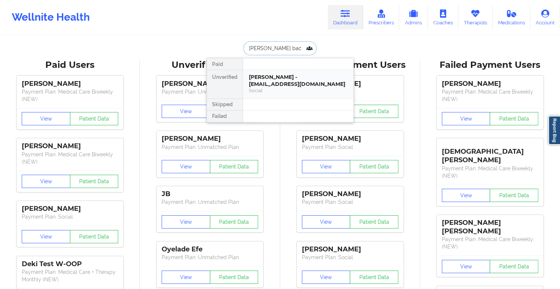
click at [291, 85] on div "[PERSON_NAME] - [EMAIL_ADDRESS][DOMAIN_NAME]" at bounding box center [298, 81] width 99 height 14
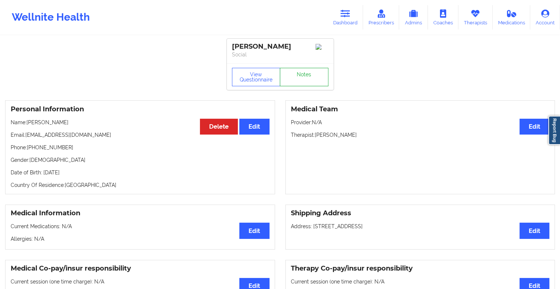
click at [301, 77] on link "Notes" at bounding box center [304, 77] width 49 height 18
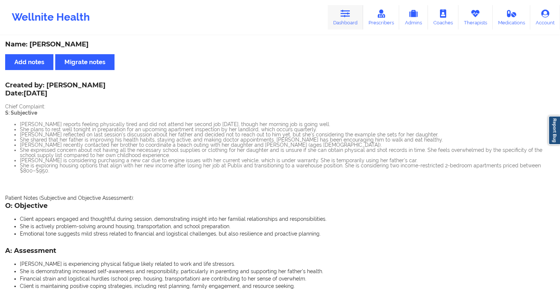
click at [333, 15] on link "Dashboard" at bounding box center [345, 17] width 35 height 24
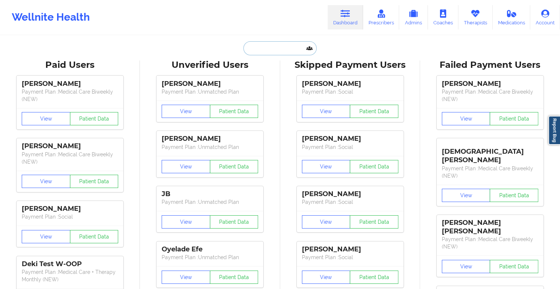
click at [266, 55] on input "text" at bounding box center [279, 48] width 73 height 14
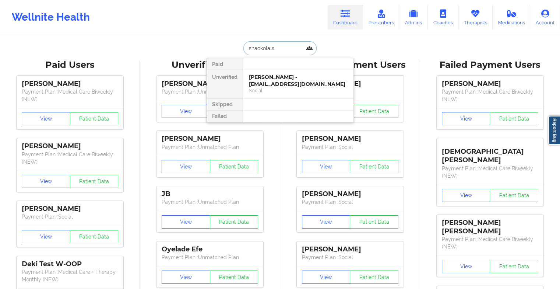
type input "shackola"
click at [326, 90] on div "Social" at bounding box center [298, 90] width 99 height 6
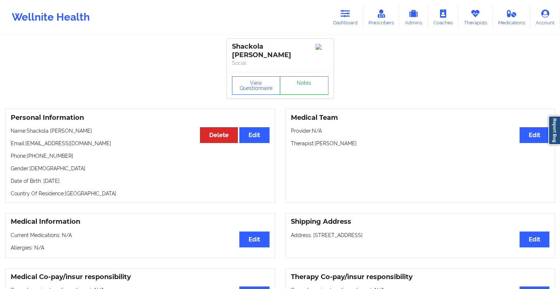
click at [305, 82] on link "Notes" at bounding box center [304, 85] width 49 height 18
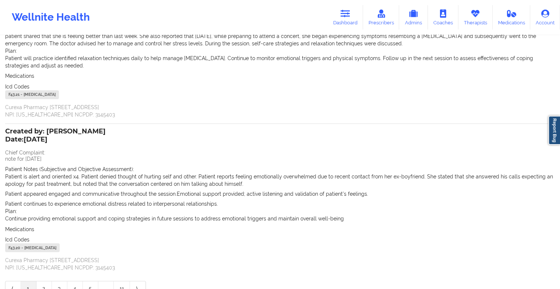
scroll to position [139, 0]
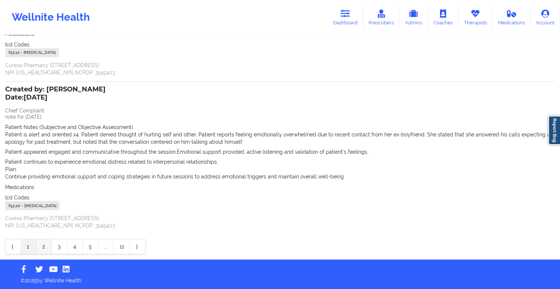
click at [41, 246] on link "2" at bounding box center [43, 246] width 15 height 15
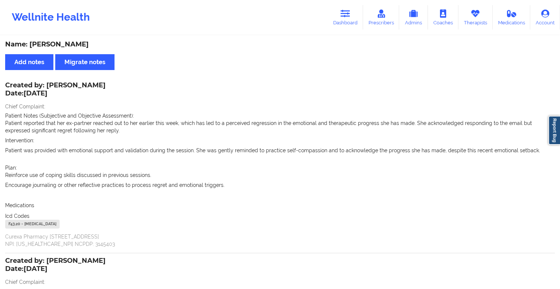
scroll to position [130, 0]
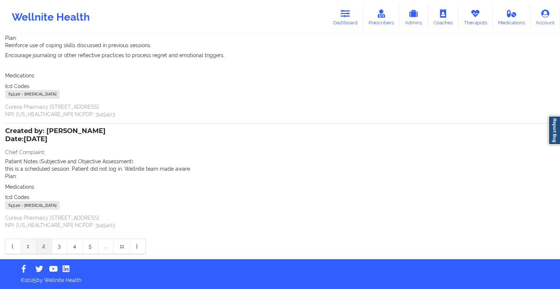
click at [27, 248] on link "1" at bounding box center [28, 246] width 15 height 15
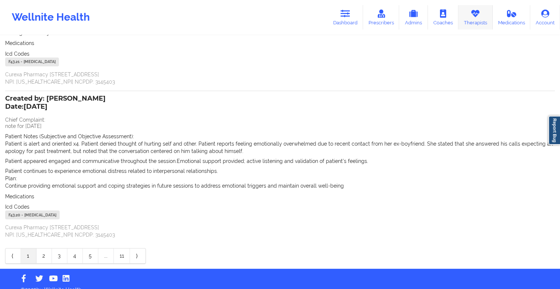
click at [469, 22] on link "Therapists" at bounding box center [476, 17] width 34 height 24
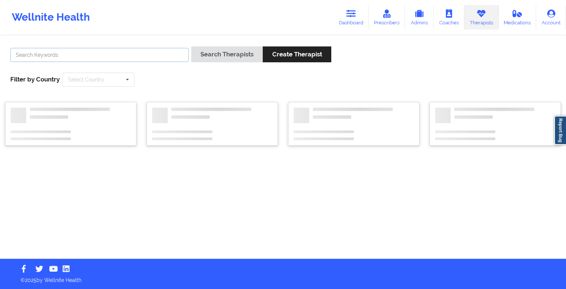
click at [154, 55] on input "text" at bounding box center [99, 55] width 178 height 14
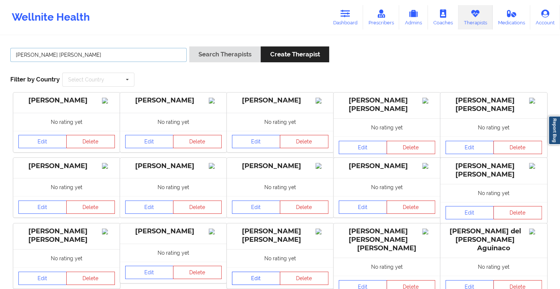
type input "[PERSON_NAME] [PERSON_NAME]"
click at [346, 21] on link "Dashboard" at bounding box center [345, 17] width 35 height 24
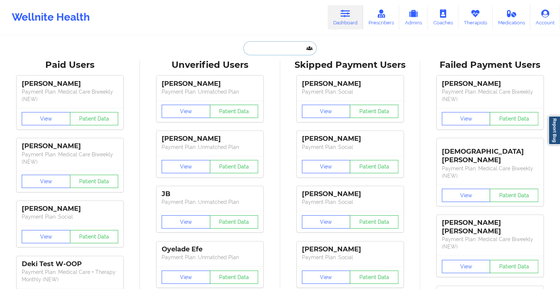
click at [256, 47] on input "text" at bounding box center [279, 48] width 73 height 14
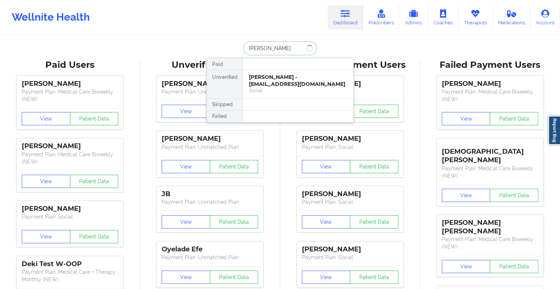
type input "[PERSON_NAME]"
click at [285, 83] on div "[PERSON_NAME] - [EMAIL_ADDRESS][DOMAIN_NAME]" at bounding box center [298, 81] width 99 height 14
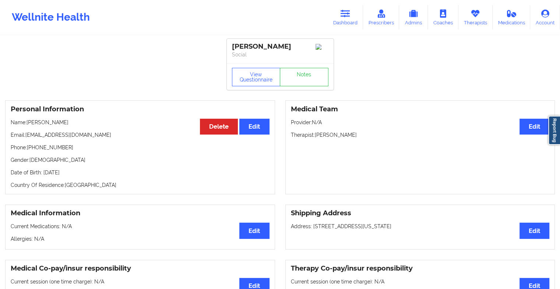
click at [307, 75] on div "View Questionnaire Notes" at bounding box center [280, 77] width 97 height 18
click at [307, 75] on link "Notes" at bounding box center [304, 77] width 49 height 18
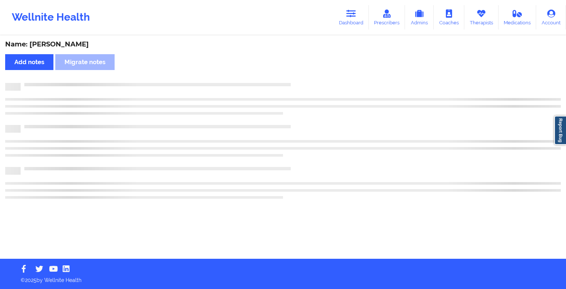
click at [307, 75] on div "Name: [PERSON_NAME] Add notes Migrate notes" at bounding box center [283, 147] width 566 height 222
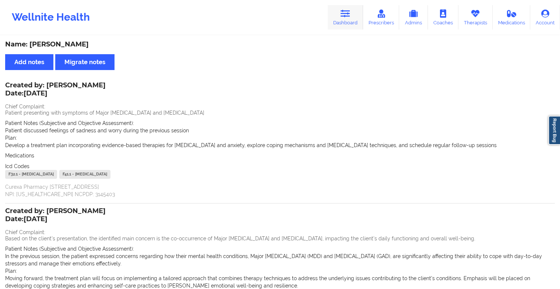
click at [340, 15] on link "Dashboard" at bounding box center [345, 17] width 35 height 24
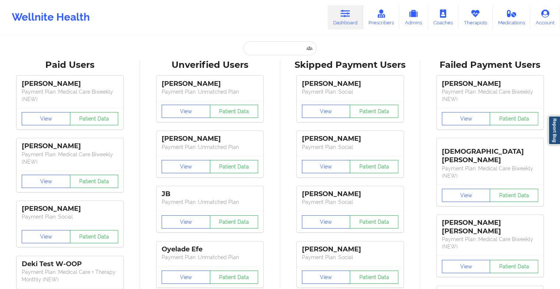
click at [273, 48] on input "text" at bounding box center [279, 48] width 73 height 14
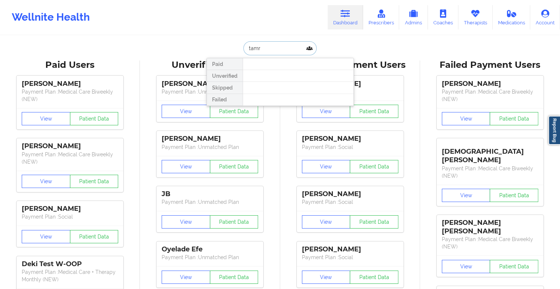
type input "[PERSON_NAME]"
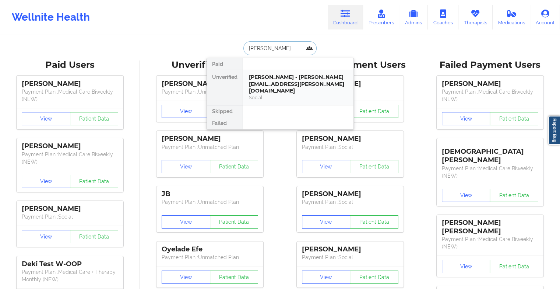
click at [285, 77] on div "[PERSON_NAME] - [PERSON_NAME][EMAIL_ADDRESS][PERSON_NAME][DOMAIN_NAME]" at bounding box center [298, 84] width 99 height 21
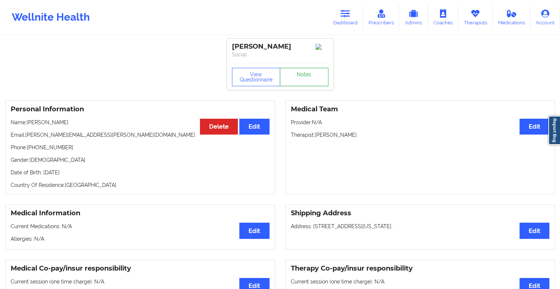
click at [312, 72] on link "Notes" at bounding box center [304, 77] width 49 height 18
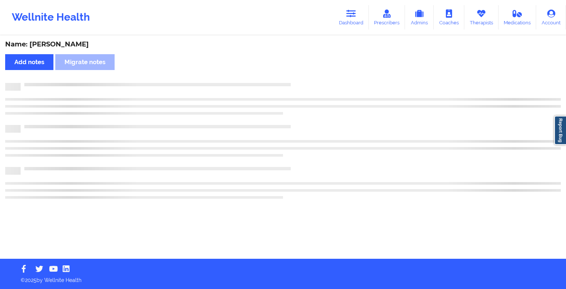
click at [312, 72] on div "Name: [PERSON_NAME] Add notes Migrate notes" at bounding box center [283, 147] width 566 height 222
